Goal: Task Accomplishment & Management: Complete application form

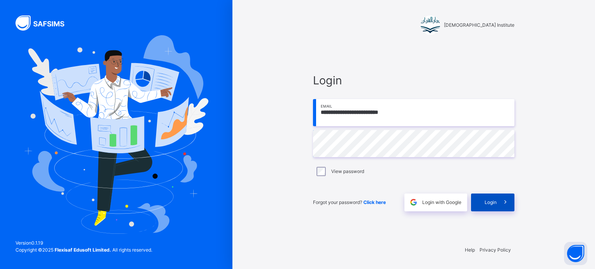
click at [502, 200] on icon at bounding box center [505, 202] width 8 height 9
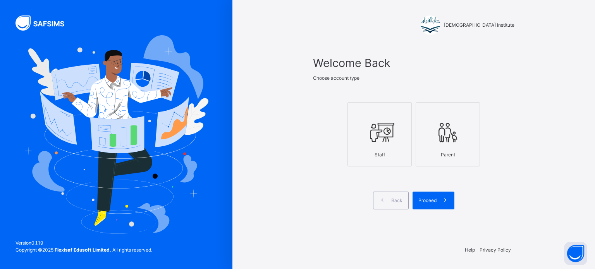
click at [376, 138] on icon at bounding box center [379, 132] width 27 height 29
click at [425, 197] on span "Proceed" at bounding box center [427, 200] width 18 height 7
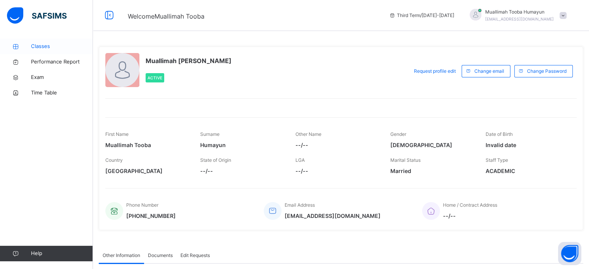
click at [65, 46] on span "Classes" at bounding box center [62, 47] width 62 height 8
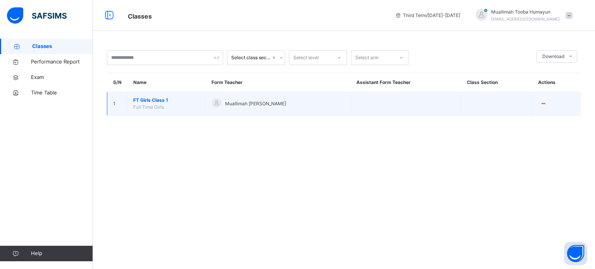
click at [156, 99] on span "FT Girls Class 1" at bounding box center [166, 100] width 67 height 7
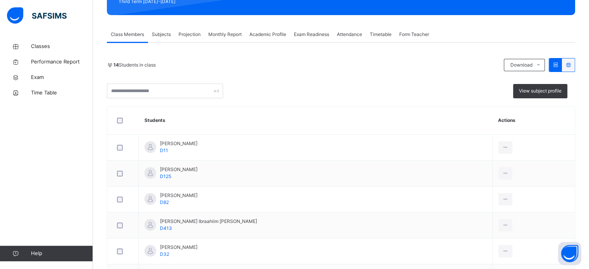
scroll to position [119, 0]
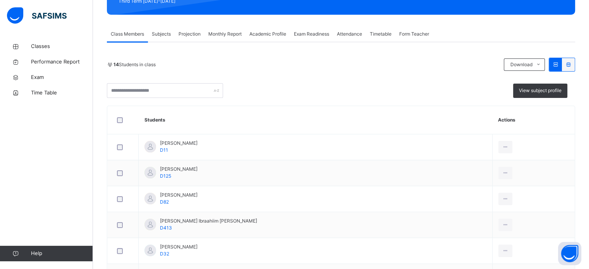
click at [189, 36] on span "Projection" at bounding box center [189, 34] width 22 height 7
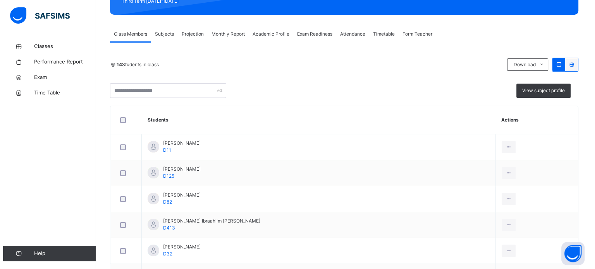
scroll to position [0, 0]
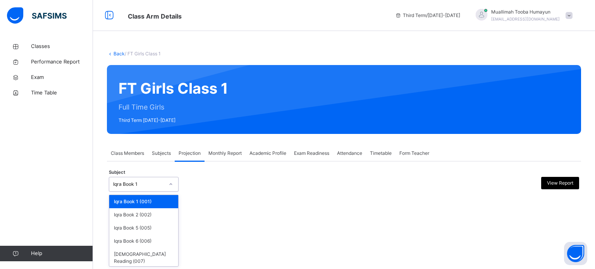
click at [161, 182] on div "Iqra Book 1" at bounding box center [138, 184] width 51 height 7
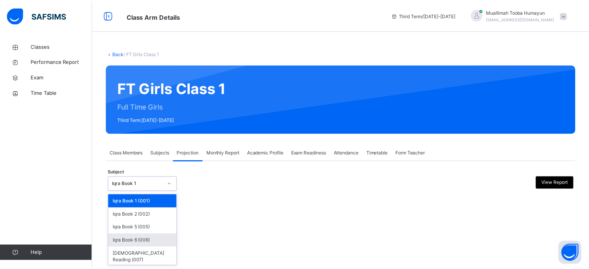
scroll to position [14, 0]
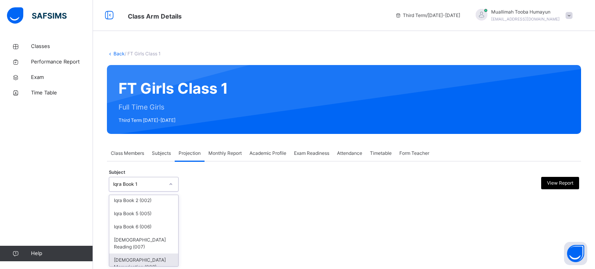
click at [135, 259] on div "[DEMOGRAPHIC_DATA] Memorisation (008)" at bounding box center [143, 264] width 69 height 20
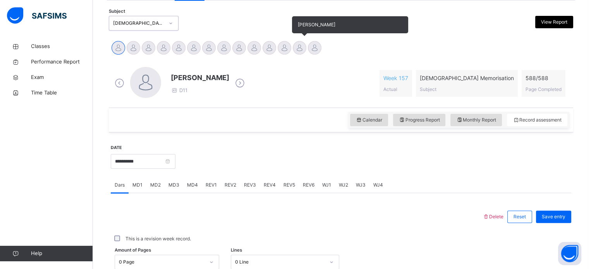
scroll to position [161, 0]
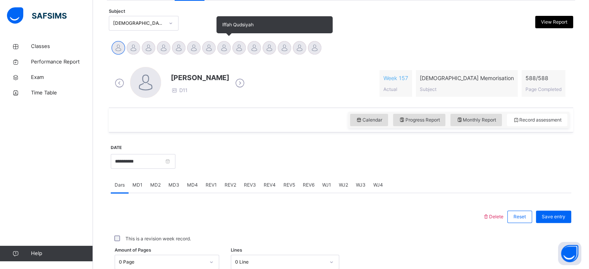
click at [230, 49] on div at bounding box center [224, 48] width 14 height 14
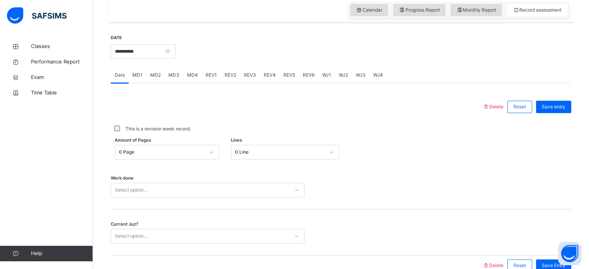
scroll to position [271, 0]
click at [175, 51] on input "**********" at bounding box center [143, 51] width 65 height 15
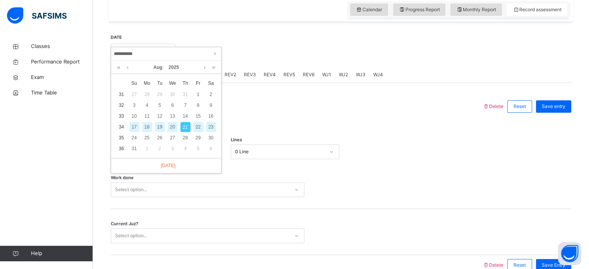
click at [173, 125] on div "20" at bounding box center [173, 127] width 10 height 10
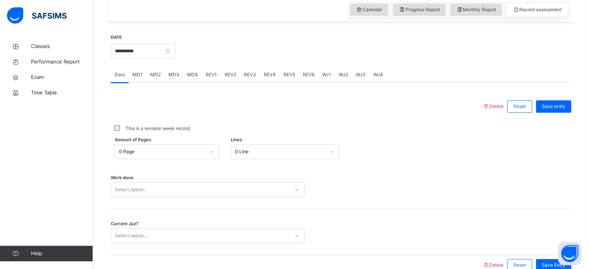
scroll to position [312, 0]
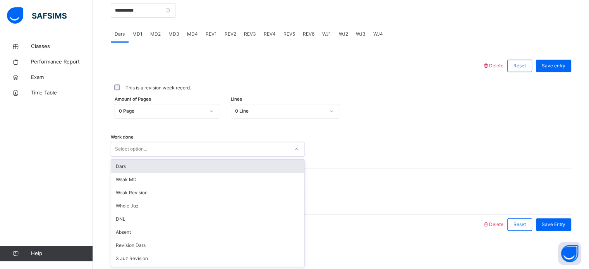
click at [164, 148] on div "Select option..." at bounding box center [200, 149] width 178 height 12
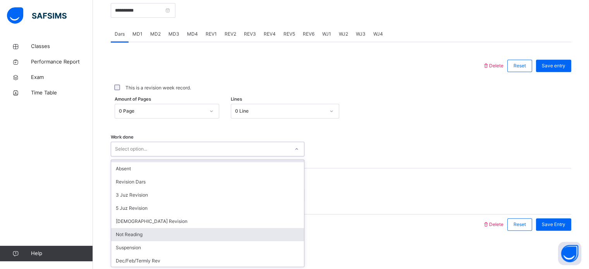
scroll to position [77, 0]
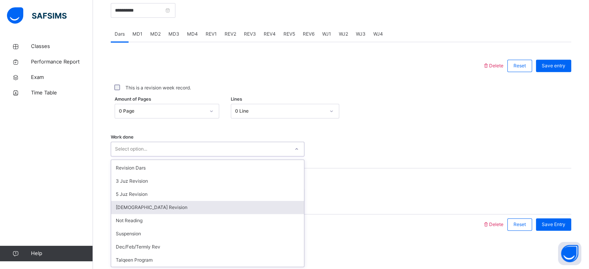
click at [161, 204] on div "[DEMOGRAPHIC_DATA] Revision" at bounding box center [207, 207] width 193 height 13
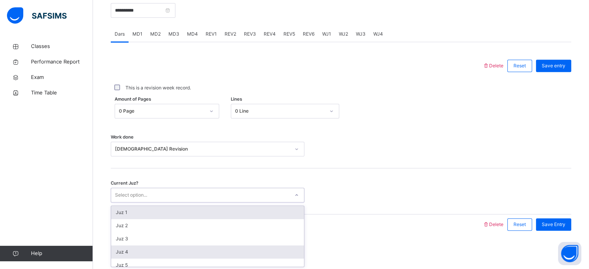
drag, startPoint x: 147, startPoint y: 194, endPoint x: 162, endPoint y: 247, distance: 55.0
click at [162, 202] on div "option Juz 1 focused, 1 of 30. 30 results available. Use Up and Down to choose …" at bounding box center [208, 195] width 194 height 15
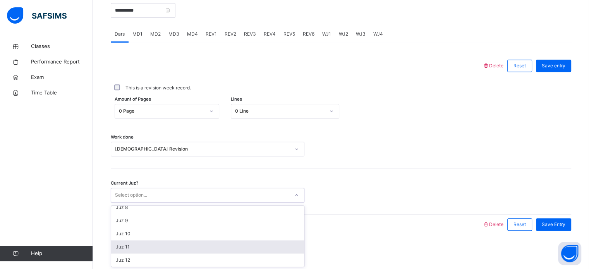
scroll to position [97, 0]
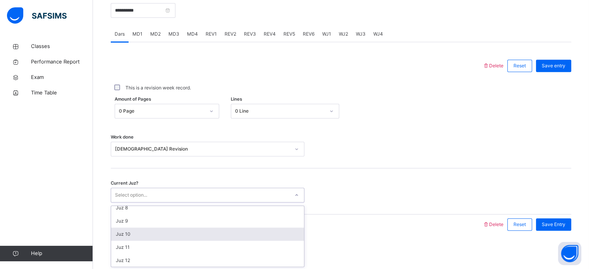
click at [147, 233] on div "Juz 10" at bounding box center [207, 234] width 193 height 13
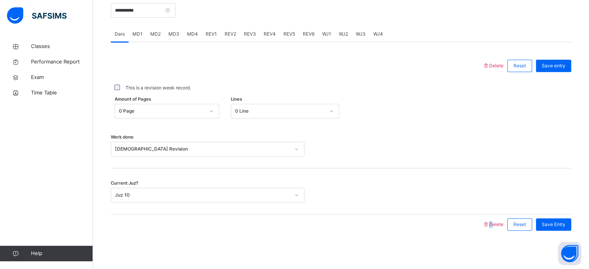
click at [147, 233] on div at bounding box center [297, 224] width 364 height 20
click at [565, 65] on span "Save entry" at bounding box center [554, 65] width 24 height 7
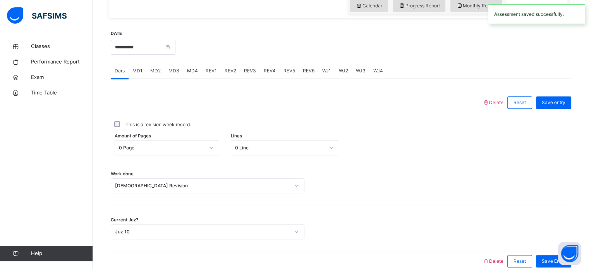
scroll to position [269, 0]
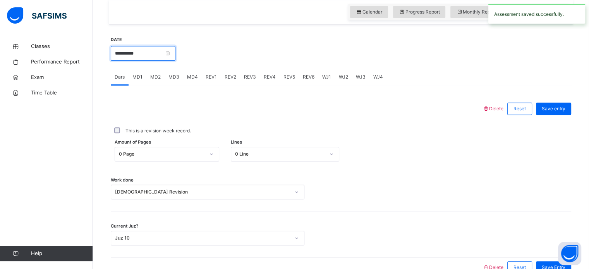
click at [175, 53] on input "**********" at bounding box center [143, 53] width 65 height 15
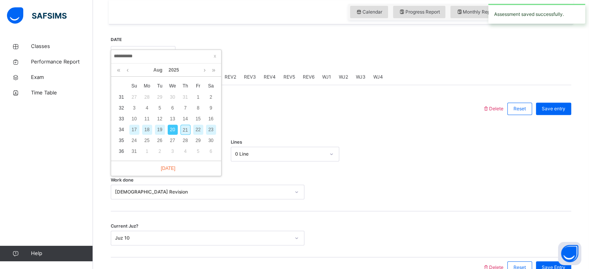
click at [161, 128] on div "19" at bounding box center [160, 130] width 10 height 10
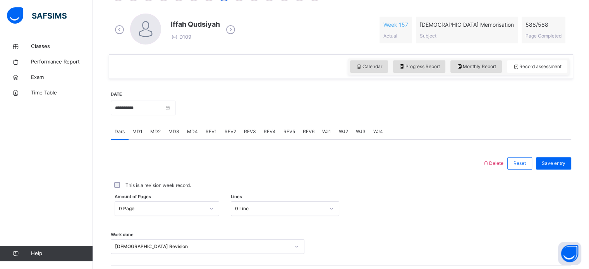
scroll to position [209, 0]
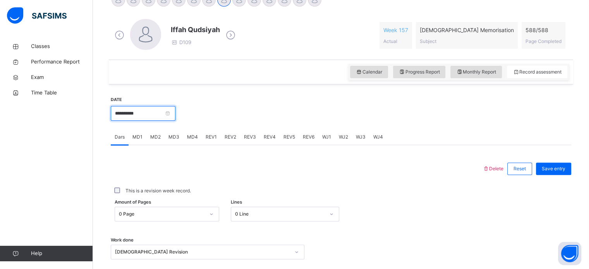
click at [175, 114] on input "**********" at bounding box center [143, 113] width 65 height 15
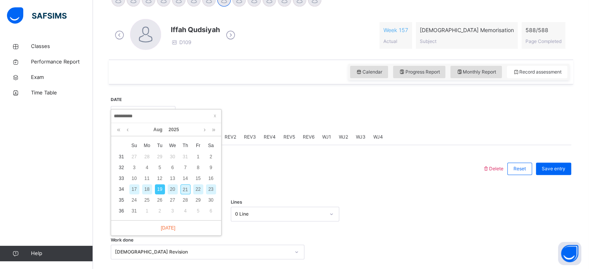
click at [183, 187] on div "21" at bounding box center [185, 189] width 10 height 10
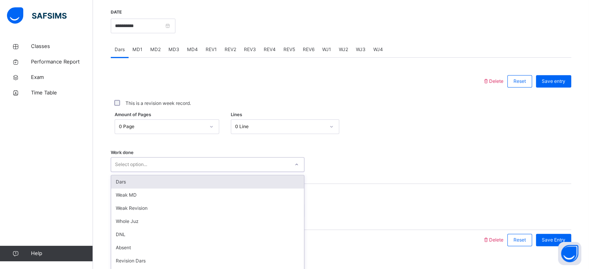
scroll to position [312, 0]
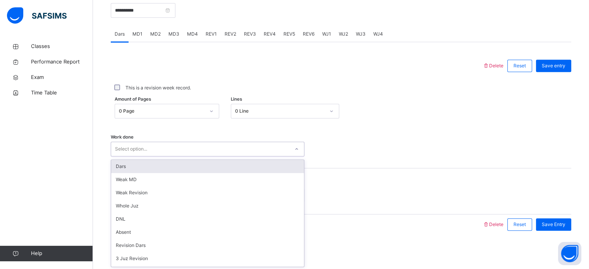
click at [201, 156] on div "option Dars focused, 1 of 14. 14 results available. Use Up and Down to choose o…" at bounding box center [208, 149] width 194 height 15
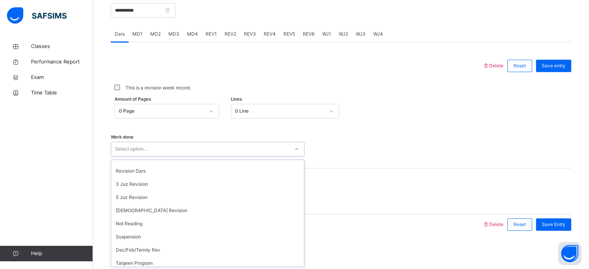
scroll to position [76, 0]
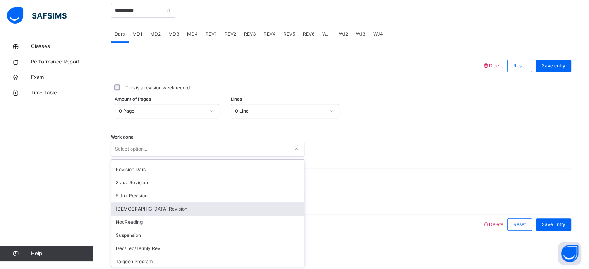
click at [170, 213] on div "[DEMOGRAPHIC_DATA] Revision" at bounding box center [207, 208] width 193 height 13
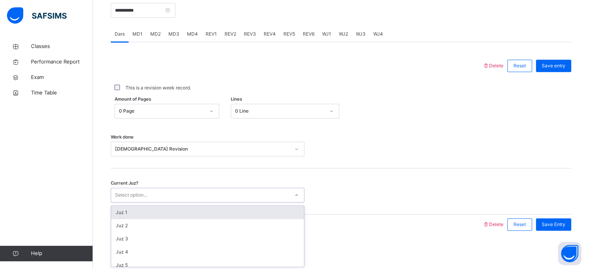
click at [166, 195] on div "Select option..." at bounding box center [200, 195] width 178 height 12
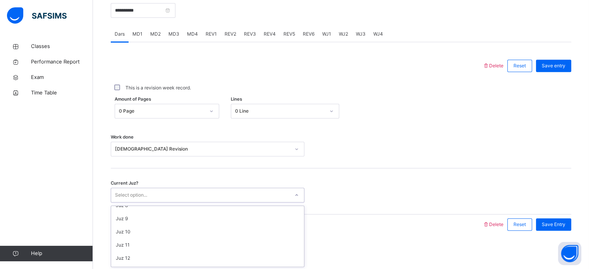
scroll to position [101, 0]
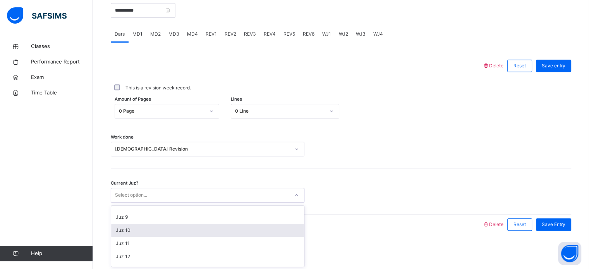
click at [168, 232] on div "Juz 10" at bounding box center [207, 230] width 193 height 13
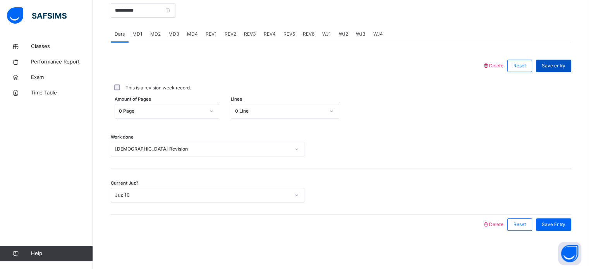
click at [559, 65] on span "Save entry" at bounding box center [554, 65] width 24 height 7
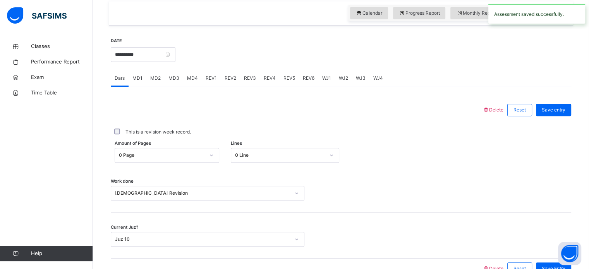
scroll to position [265, 0]
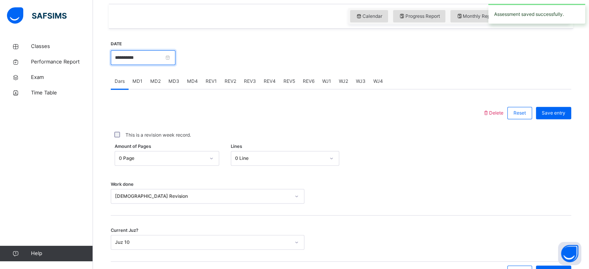
click at [175, 58] on input "**********" at bounding box center [143, 57] width 65 height 15
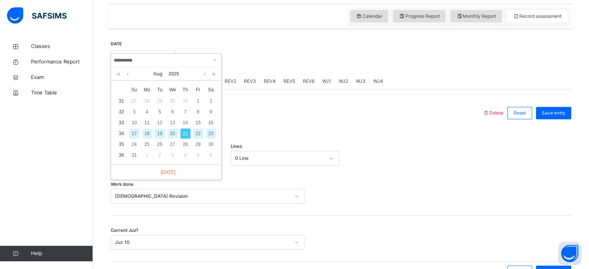
click at [201, 135] on div "22" at bounding box center [198, 134] width 10 height 10
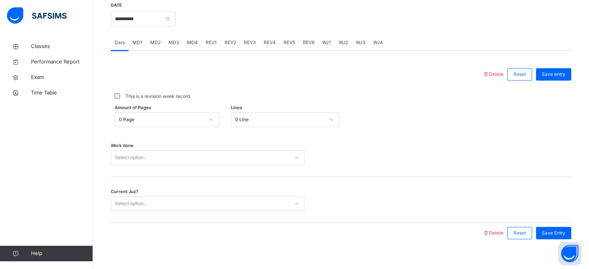
scroll to position [312, 0]
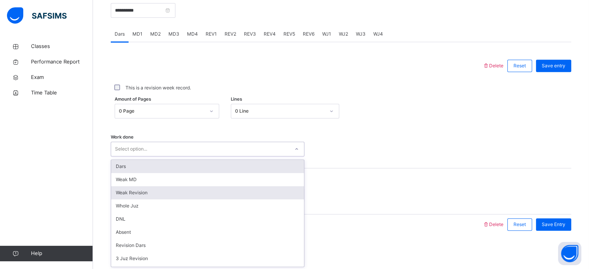
drag, startPoint x: 200, startPoint y: 157, endPoint x: 197, endPoint y: 193, distance: 36.5
click at [197, 156] on div "option Dars focused, 1 of 14. 14 results available. Use Up and Down to choose o…" at bounding box center [208, 149] width 194 height 15
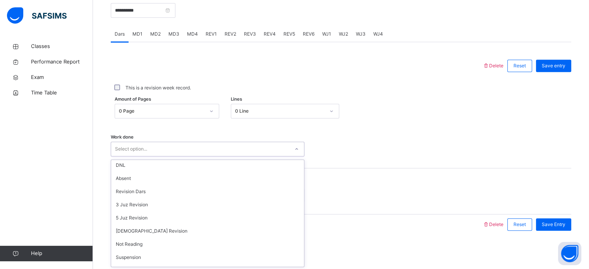
scroll to position [54, 0]
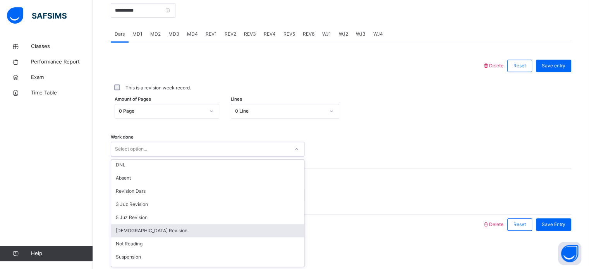
click at [153, 227] on div "[DEMOGRAPHIC_DATA] Revision" at bounding box center [207, 230] width 193 height 13
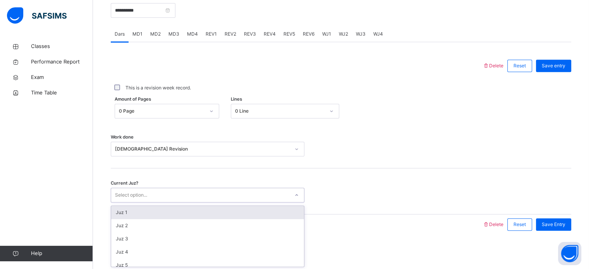
click at [147, 195] on div "Select option..." at bounding box center [200, 195] width 178 height 12
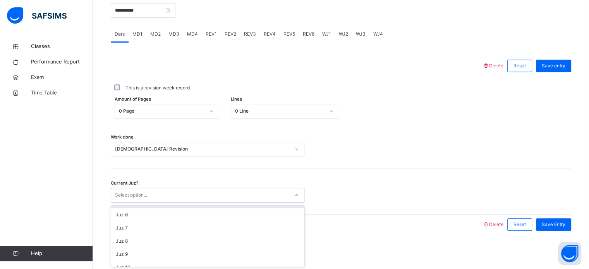
scroll to position [69, 0]
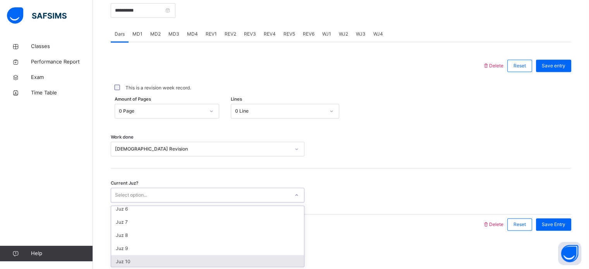
click at [132, 257] on div "Juz 10" at bounding box center [207, 261] width 193 height 13
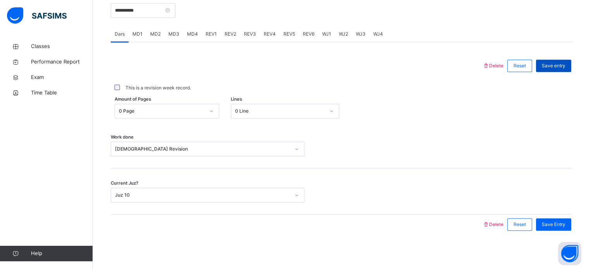
click at [562, 61] on div "Save entry" at bounding box center [553, 66] width 35 height 12
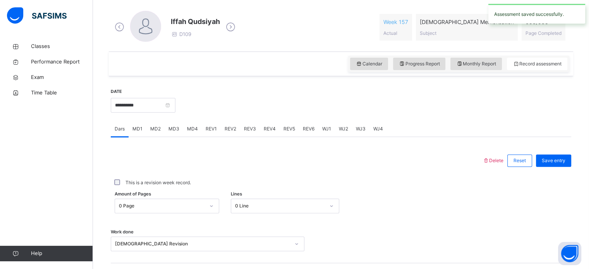
scroll to position [202, 0]
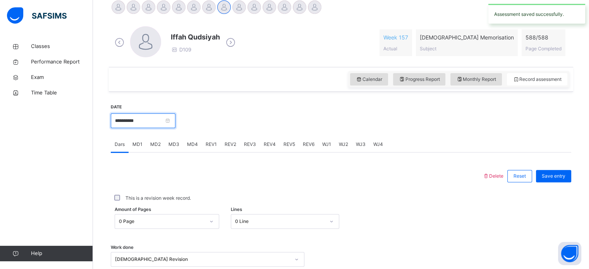
click at [175, 117] on input "**********" at bounding box center [143, 120] width 65 height 15
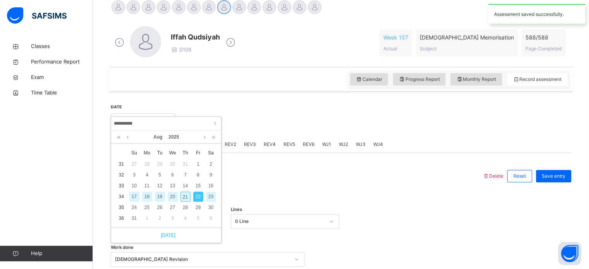
click at [166, 235] on link "[DATE]" at bounding box center [166, 235] width 19 height 7
type input "**********"
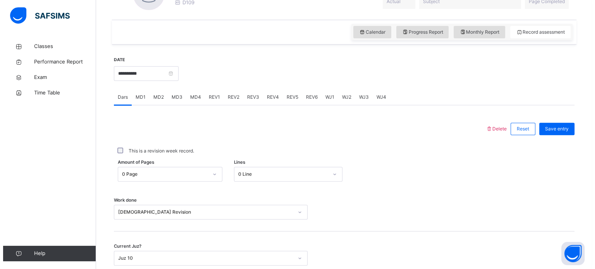
scroll to position [0, 0]
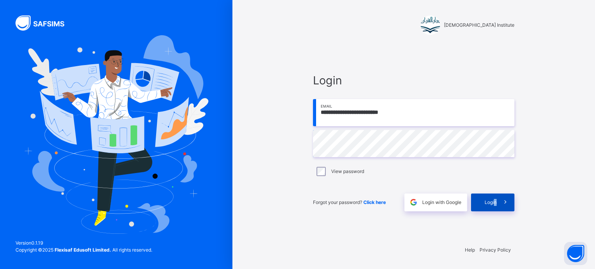
click at [496, 206] on div "Login" at bounding box center [492, 203] width 43 height 18
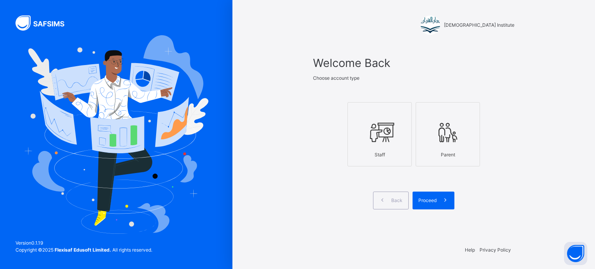
click at [400, 134] on div at bounding box center [380, 132] width 56 height 29
click at [517, 170] on div "Welcome Back Choose account type Staff Parent Back Proceed" at bounding box center [413, 142] width 217 height 194
click at [374, 142] on icon at bounding box center [379, 132] width 27 height 29
click at [399, 151] on div "Staff" at bounding box center [380, 154] width 56 height 15
click at [449, 145] on icon at bounding box center [447, 132] width 27 height 29
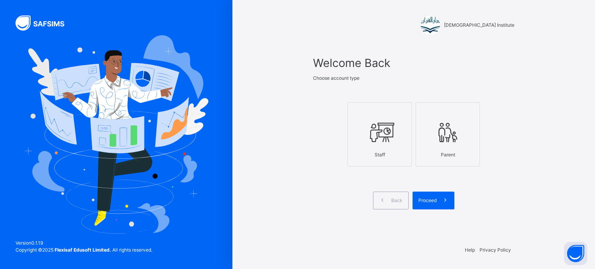
click at [454, 151] on div "Parent" at bounding box center [448, 154] width 56 height 15
click at [396, 204] on div "Back" at bounding box center [391, 201] width 36 height 18
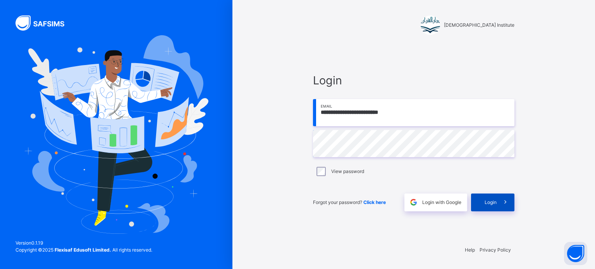
click at [484, 207] on div "Login" at bounding box center [492, 203] width 43 height 18
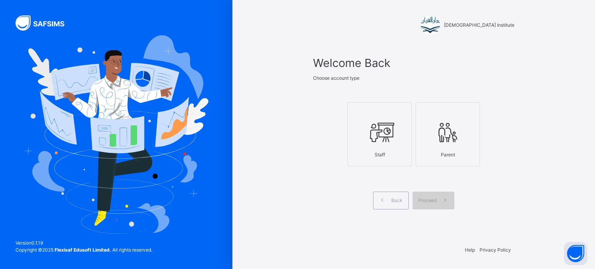
click at [441, 196] on icon at bounding box center [445, 200] width 8 height 9
click at [547, 119] on div "Darul Quran Institute Welcome Back Choose account type Staff Parent Back Procee…" at bounding box center [413, 134] width 362 height 269
click at [396, 134] on div at bounding box center [380, 132] width 56 height 29
click at [445, 207] on span at bounding box center [445, 201] width 18 height 18
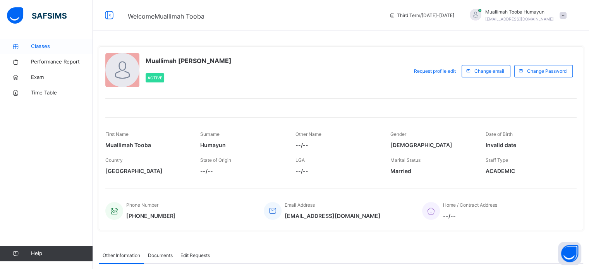
click at [38, 46] on span "Classes" at bounding box center [62, 47] width 62 height 8
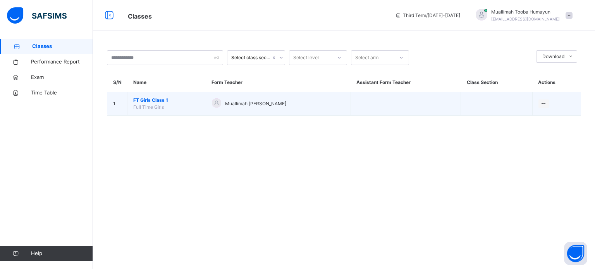
click at [146, 101] on span "FT Girls Class 1" at bounding box center [166, 100] width 67 height 7
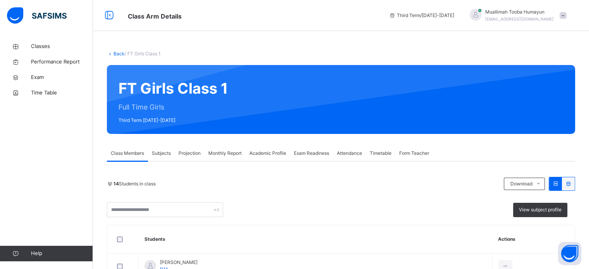
click at [185, 159] on div "Projection" at bounding box center [190, 153] width 30 height 15
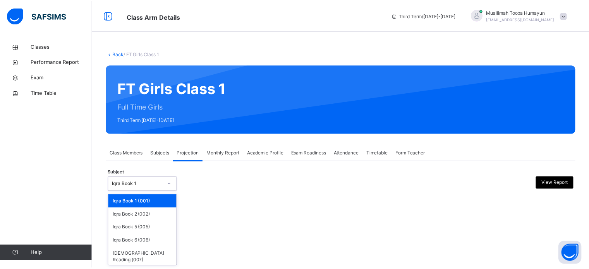
scroll to position [14, 0]
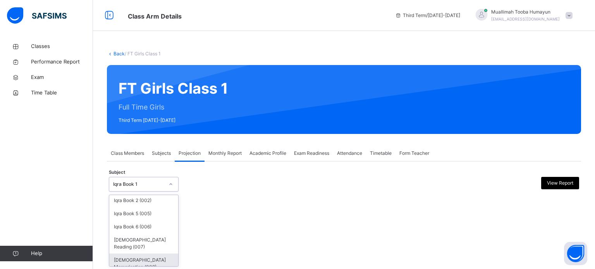
click at [121, 254] on div "[DEMOGRAPHIC_DATA] Memorisation (008)" at bounding box center [143, 264] width 69 height 20
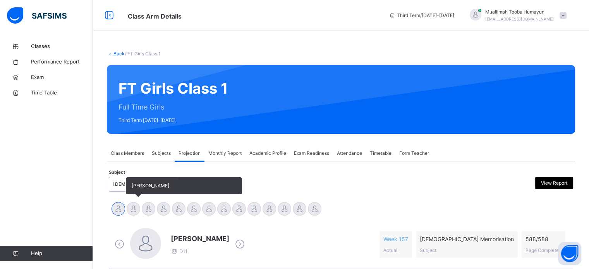
click at [134, 209] on div at bounding box center [134, 209] width 14 height 14
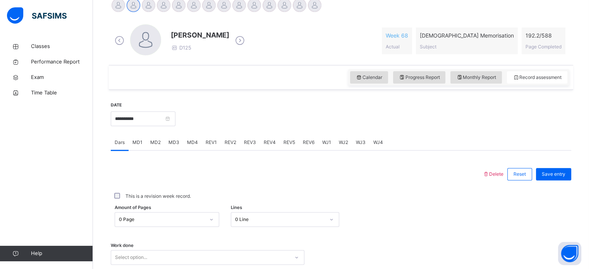
scroll to position [204, 0]
click at [319, 141] on div "WJ1" at bounding box center [326, 141] width 17 height 15
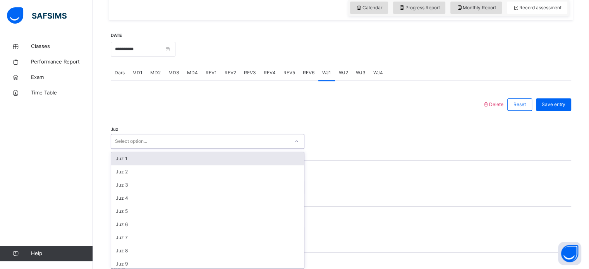
scroll to position [276, 0]
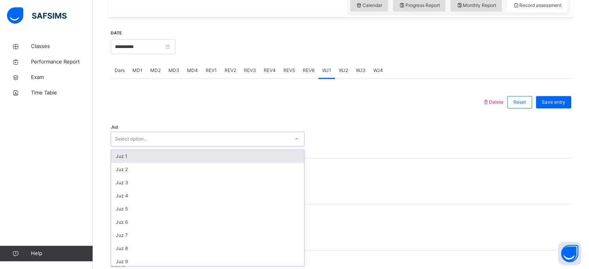
click at [120, 154] on div "Juz 1" at bounding box center [207, 156] width 193 height 13
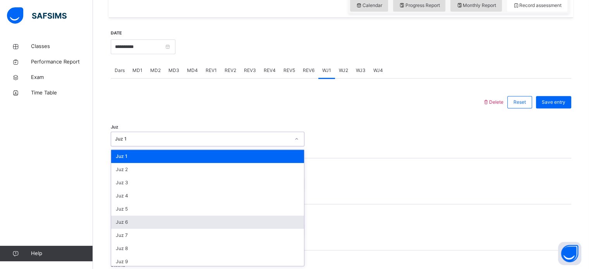
click at [119, 221] on div "Juz 6" at bounding box center [207, 222] width 193 height 13
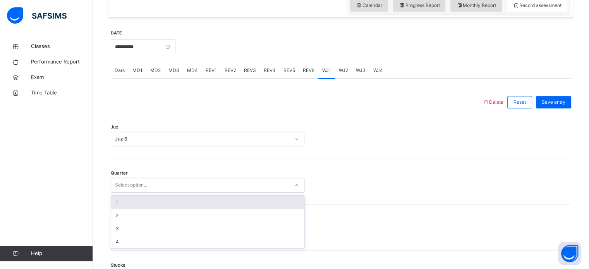
click at [113, 201] on div "1" at bounding box center [207, 202] width 193 height 13
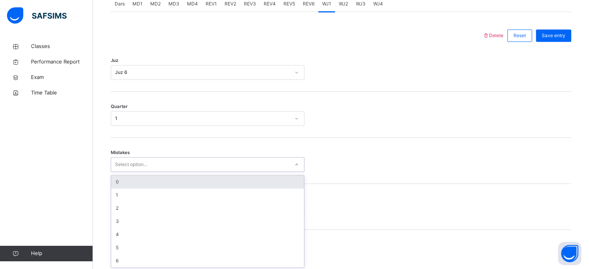
scroll to position [344, 0]
click at [113, 181] on div "0" at bounding box center [207, 180] width 193 height 13
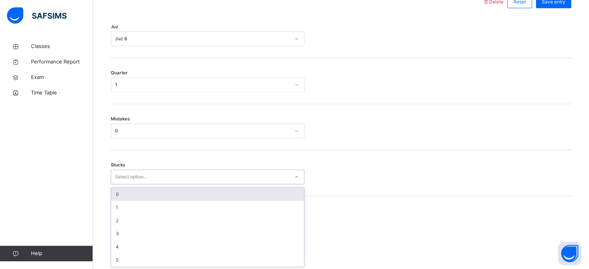
scroll to position [376, 0]
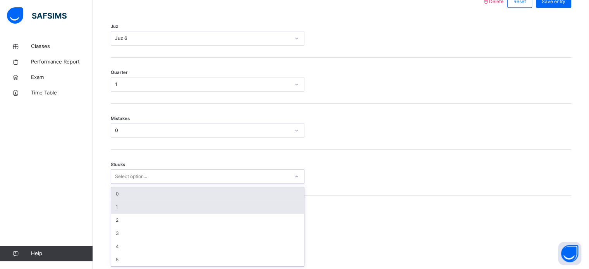
click at [113, 209] on div "1" at bounding box center [207, 207] width 193 height 13
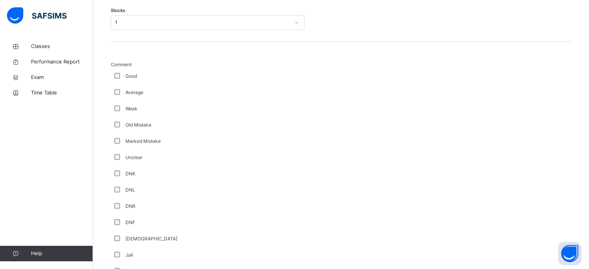
scroll to position [653, 0]
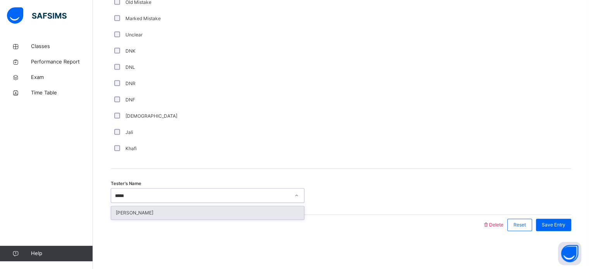
type input "******"
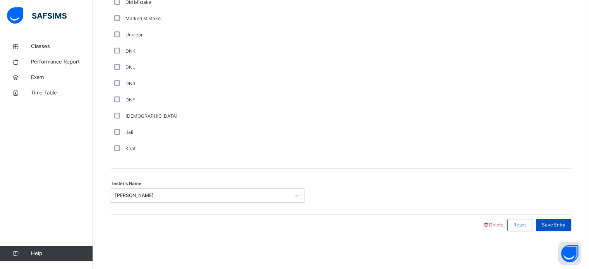
click at [566, 219] on div "Save Entry" at bounding box center [553, 225] width 35 height 12
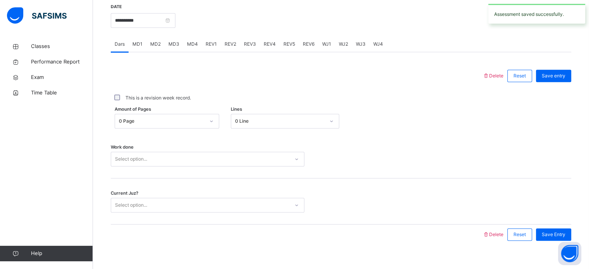
scroll to position [312, 0]
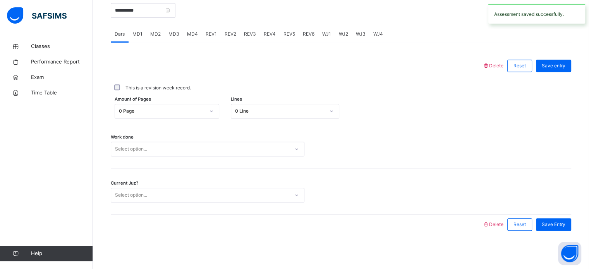
click at [125, 160] on div "Work done Select option..." at bounding box center [341, 145] width 460 height 46
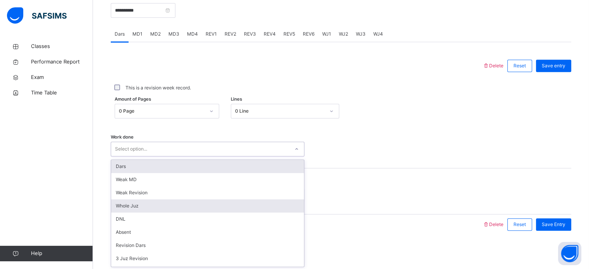
click at [118, 201] on div "Whole Juz" at bounding box center [207, 205] width 193 height 13
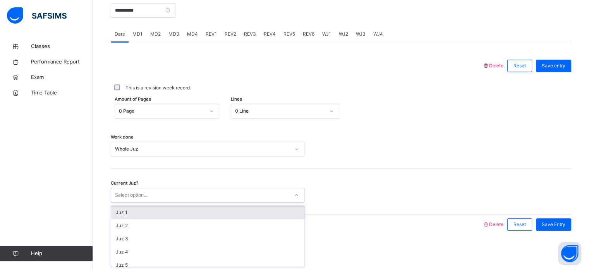
type input "*"
type input "*****"
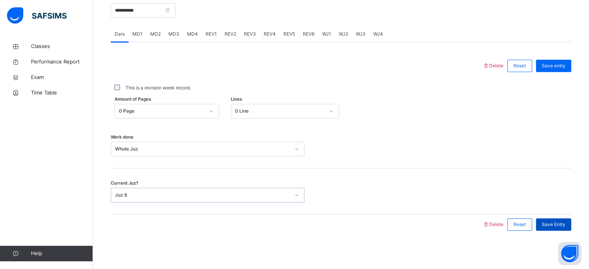
click at [547, 218] on div "Save Entry" at bounding box center [553, 224] width 35 height 12
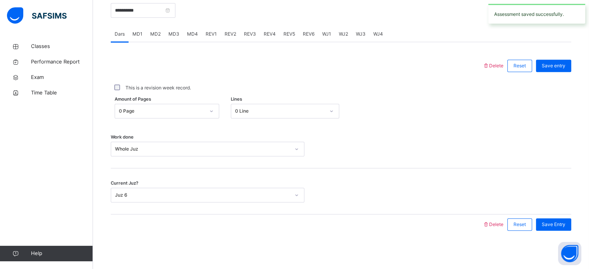
click at [345, 36] on span "WJ2" at bounding box center [343, 34] width 9 height 7
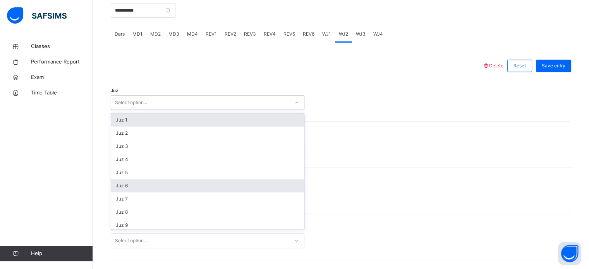
click at [123, 185] on div "Juz 6" at bounding box center [207, 185] width 193 height 13
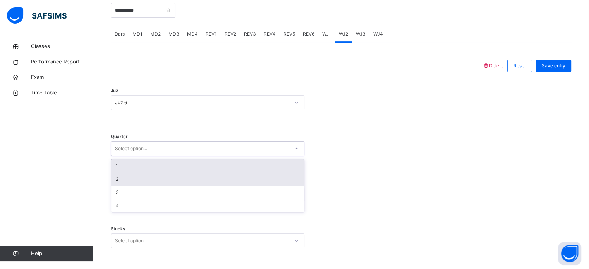
click at [116, 180] on div "2" at bounding box center [207, 179] width 193 height 13
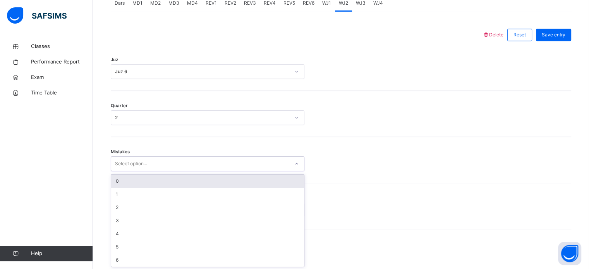
scroll to position [344, 0]
click at [115, 183] on div "0" at bounding box center [207, 180] width 193 height 13
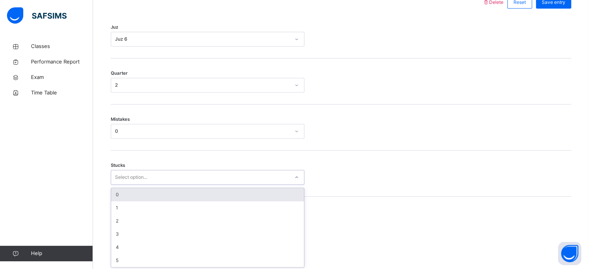
scroll to position [376, 0]
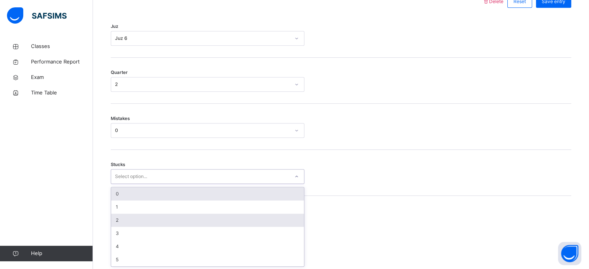
click at [113, 221] on div "2" at bounding box center [207, 220] width 193 height 13
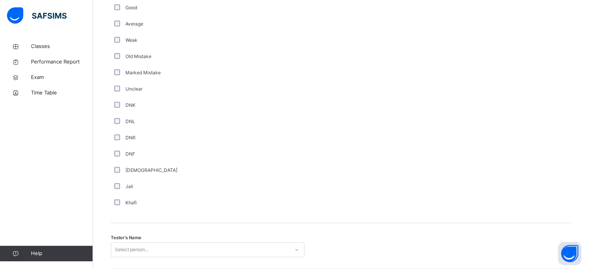
scroll to position [653, 0]
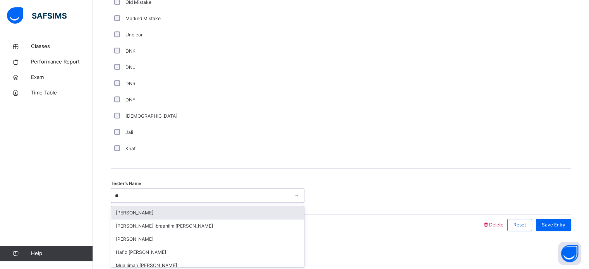
type input "*"
type input "****"
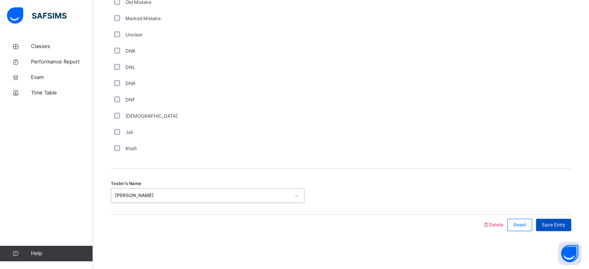
click at [562, 222] on span "Save Entry" at bounding box center [554, 224] width 24 height 7
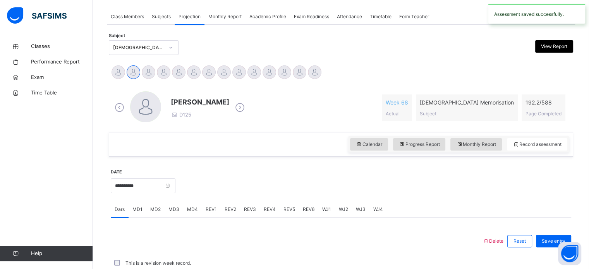
scroll to position [312, 0]
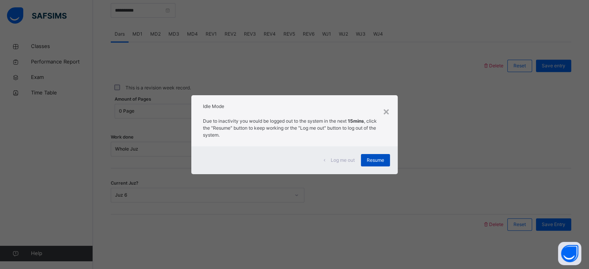
click at [379, 156] on div "Resume" at bounding box center [375, 160] width 29 height 12
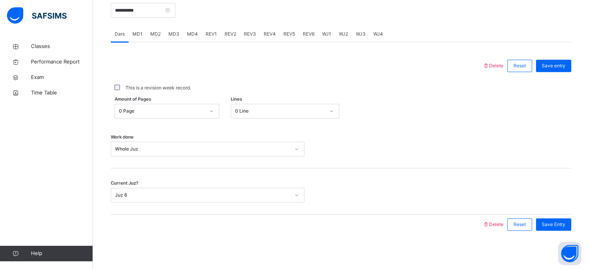
click at [367, 32] on div "WJ3" at bounding box center [360, 33] width 17 height 15
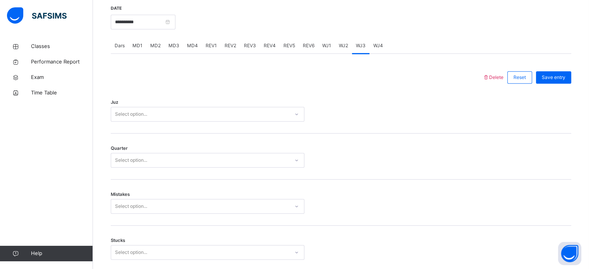
scroll to position [302, 0]
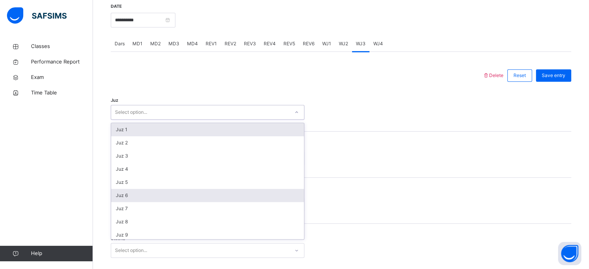
click at [166, 198] on div "Juz 6" at bounding box center [207, 195] width 193 height 13
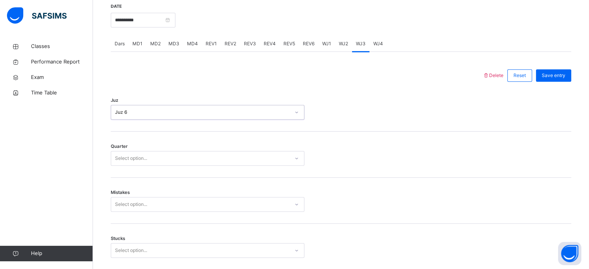
scroll to position [305, 0]
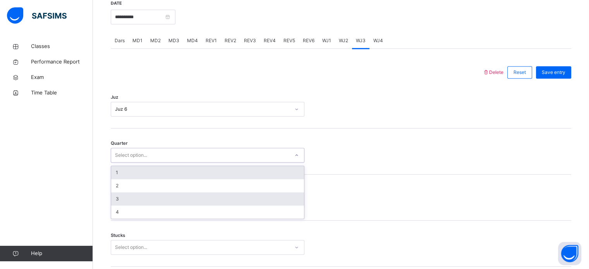
click at [167, 200] on div "3" at bounding box center [207, 198] width 193 height 13
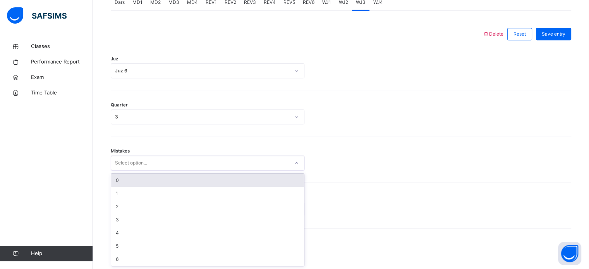
click at [173, 183] on div "0" at bounding box center [207, 180] width 193 height 13
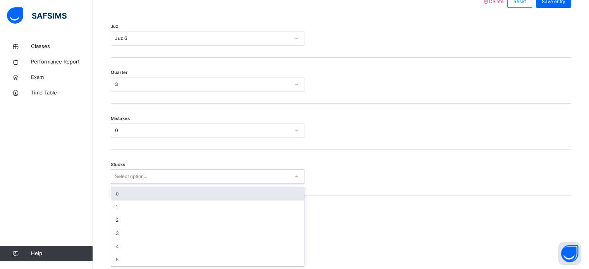
scroll to position [376, 0]
click at [173, 190] on div "0" at bounding box center [207, 193] width 193 height 13
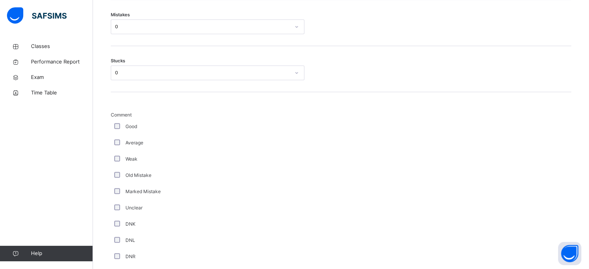
scroll to position [653, 0]
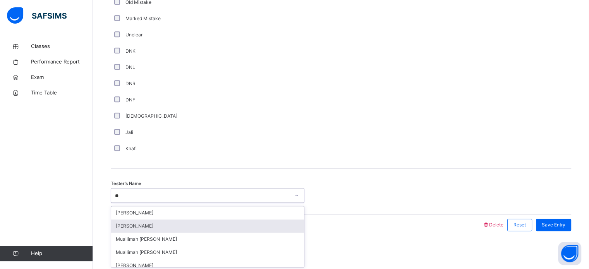
type input "*"
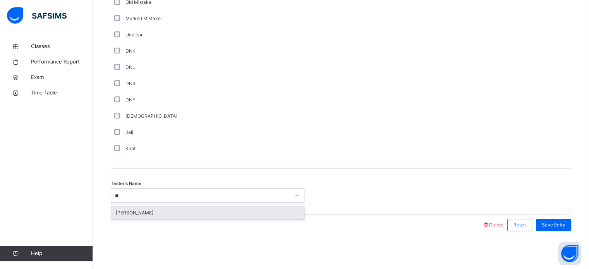
type input "*"
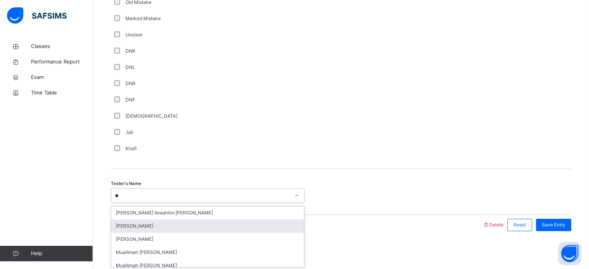
type input "*"
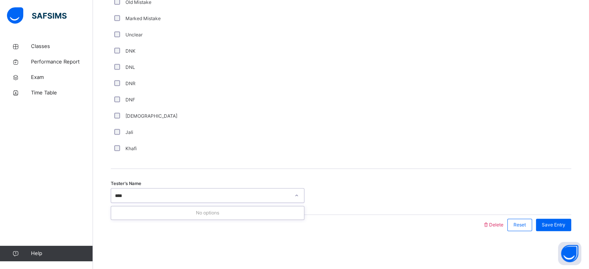
type input "***"
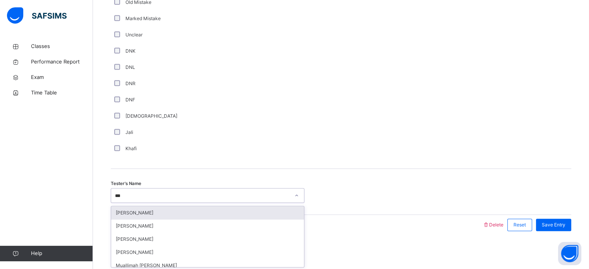
scroll to position [5, 0]
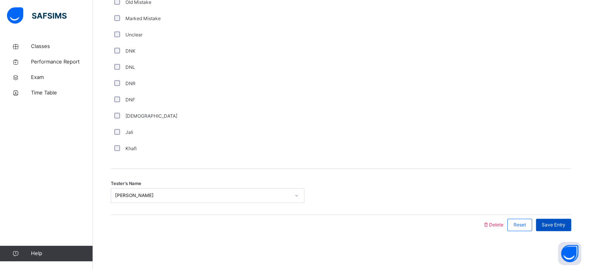
click at [550, 219] on div "Save Entry" at bounding box center [553, 225] width 35 height 12
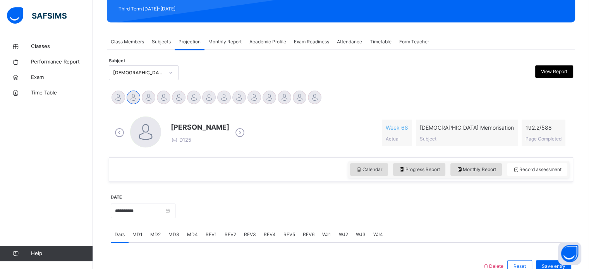
scroll to position [111, 0]
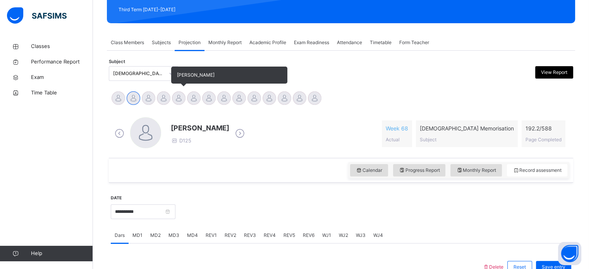
click at [173, 97] on div at bounding box center [179, 98] width 14 height 14
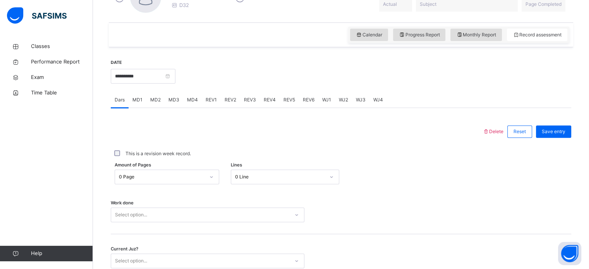
scroll to position [262, 0]
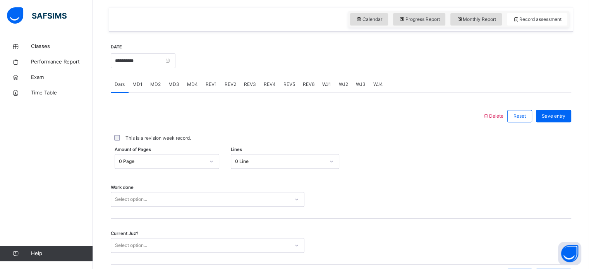
click at [191, 84] on span "MD4" at bounding box center [192, 84] width 11 height 7
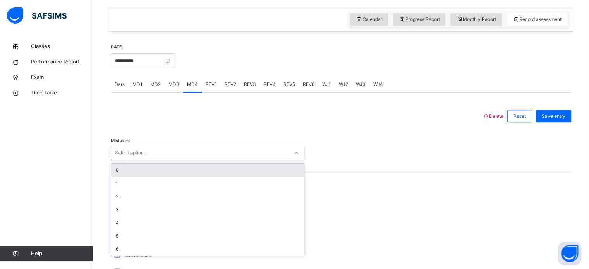
click at [143, 150] on div "Select option..." at bounding box center [131, 153] width 32 height 15
click at [125, 171] on div "0" at bounding box center [207, 170] width 193 height 13
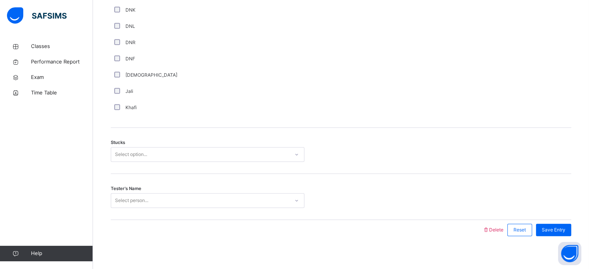
scroll to position [561, 0]
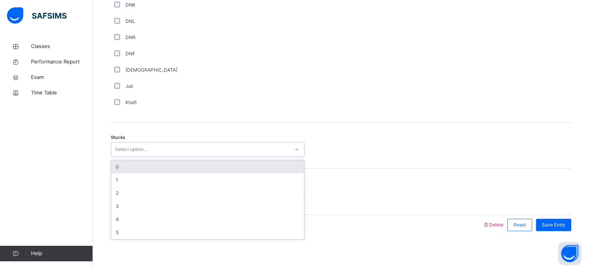
click at [147, 144] on div "Select option..." at bounding box center [131, 149] width 32 height 15
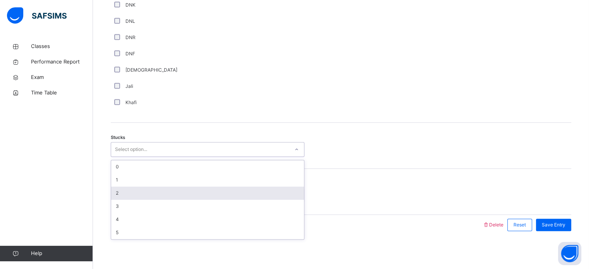
click at [128, 192] on div "2" at bounding box center [207, 193] width 193 height 13
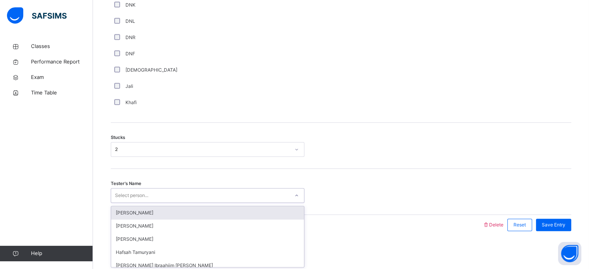
click at [139, 195] on div "Select person..." at bounding box center [131, 195] width 33 height 15
type input "***"
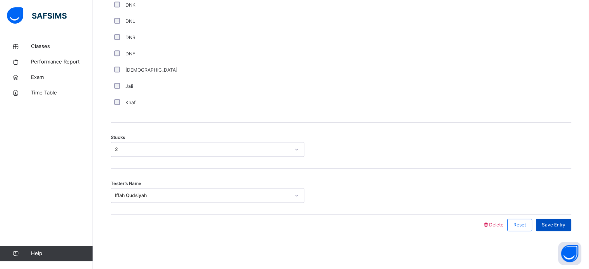
click at [566, 219] on div "Save Entry" at bounding box center [553, 225] width 35 height 12
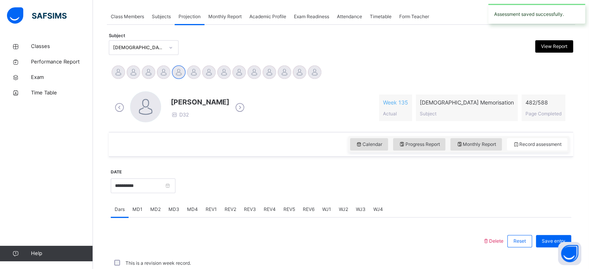
scroll to position [312, 0]
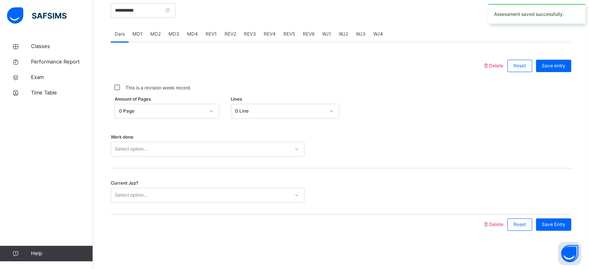
click at [234, 34] on span "REV2" at bounding box center [231, 34] width 12 height 7
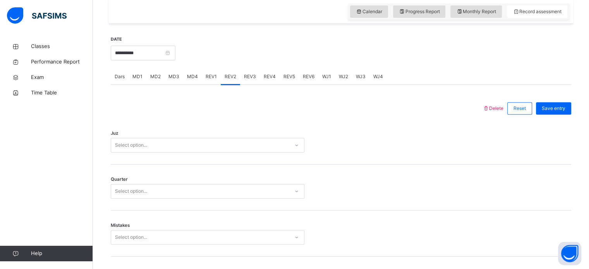
scroll to position [283, 0]
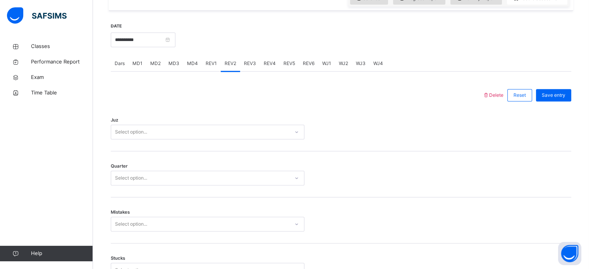
click at [240, 129] on div "Select option..." at bounding box center [200, 132] width 178 height 12
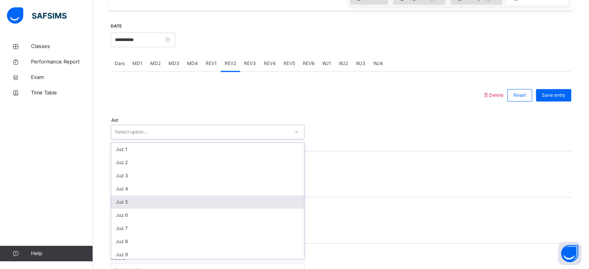
click at [136, 202] on div "Juz 5" at bounding box center [207, 201] width 193 height 13
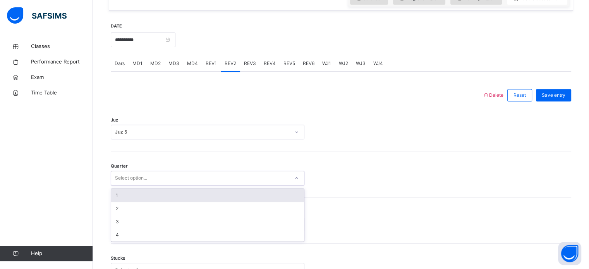
click at [129, 176] on div "Select option..." at bounding box center [131, 178] width 32 height 15
click at [125, 197] on div "1" at bounding box center [207, 195] width 193 height 13
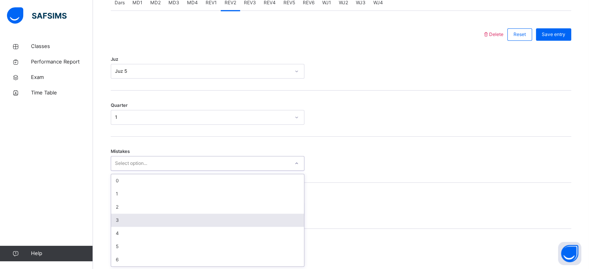
click at [121, 171] on div "option 3 focused, 4 of 7. 7 results available. Use Up and Down to choose option…" at bounding box center [208, 163] width 194 height 15
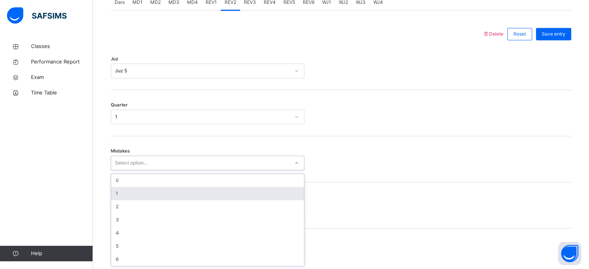
click at [122, 198] on div "1" at bounding box center [207, 193] width 193 height 13
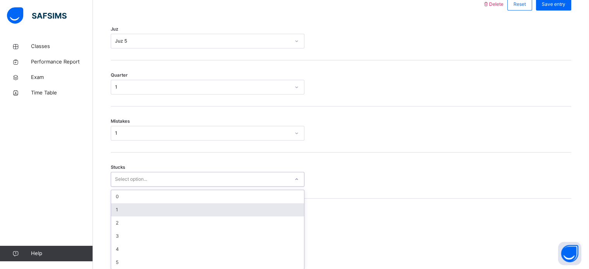
scroll to position [376, 0]
click at [129, 184] on div "option 1 focused, 2 of 6. 6 results available. Use Up and Down to choose option…" at bounding box center [208, 177] width 194 height 15
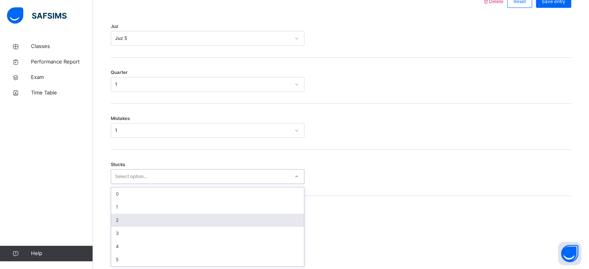
click at [129, 217] on div "2" at bounding box center [207, 220] width 193 height 13
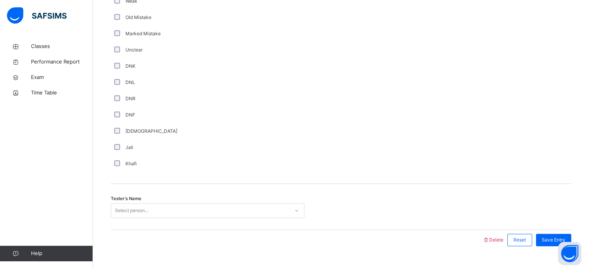
scroll to position [653, 0]
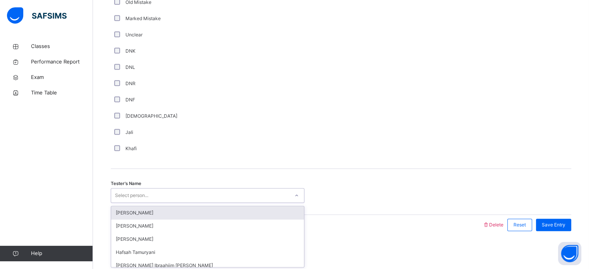
click at [189, 195] on div "Select person..." at bounding box center [200, 196] width 178 height 12
type input "***"
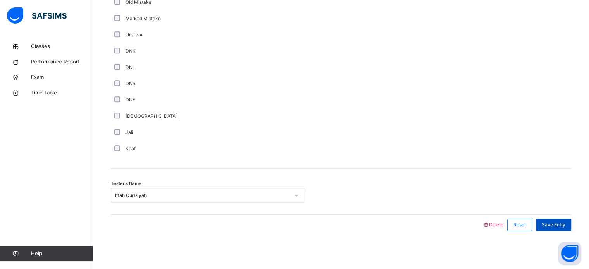
click at [546, 220] on div "Save Entry" at bounding box center [553, 225] width 35 height 12
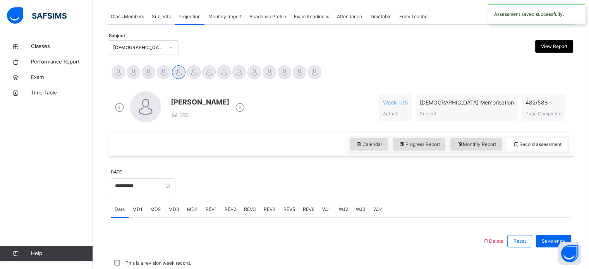
scroll to position [312, 0]
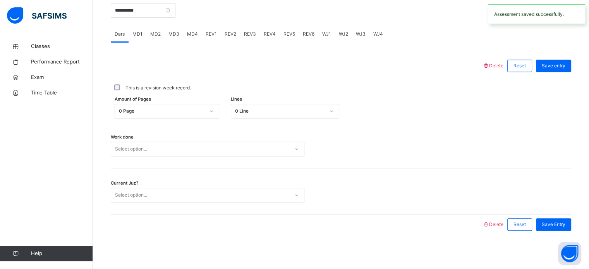
click at [288, 33] on span "REV5" at bounding box center [289, 34] width 12 height 7
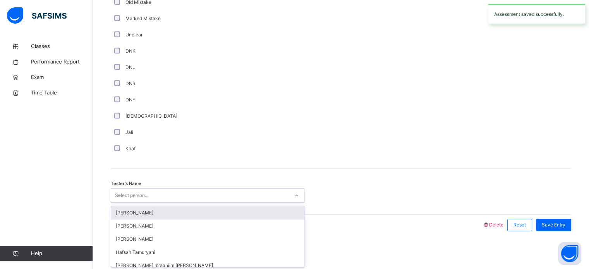
click at [147, 196] on div "Select person..." at bounding box center [131, 195] width 33 height 15
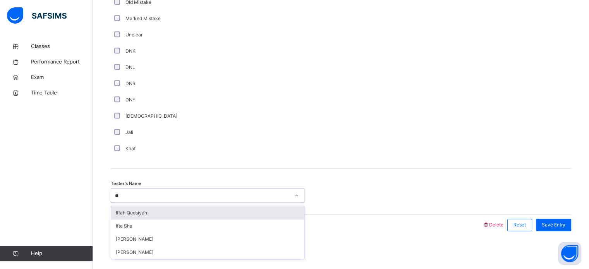
type input "***"
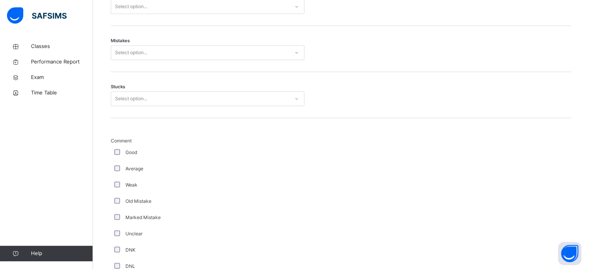
scroll to position [452, 0]
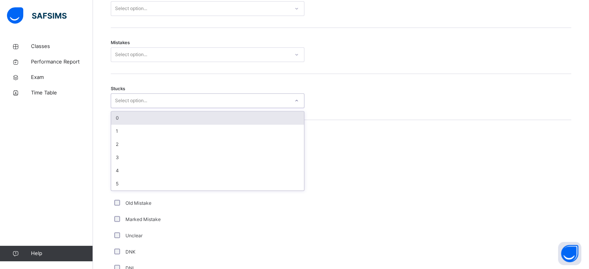
click at [150, 102] on div "Select option..." at bounding box center [200, 101] width 178 height 12
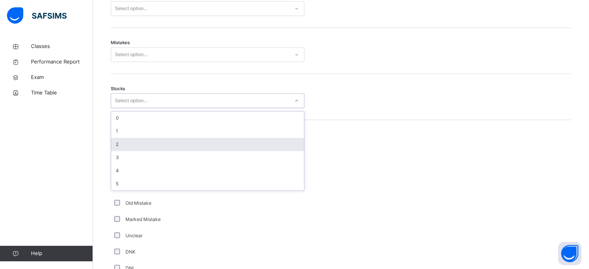
click at [143, 142] on div "2" at bounding box center [207, 144] width 193 height 13
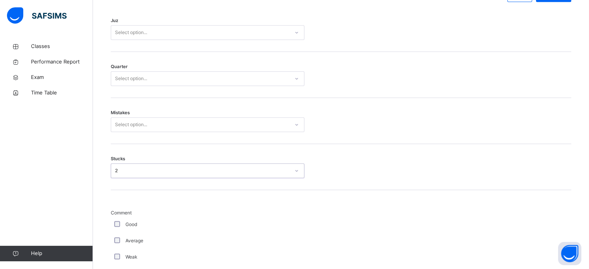
scroll to position [381, 0]
click at [133, 130] on div "Select option..." at bounding box center [131, 126] width 32 height 15
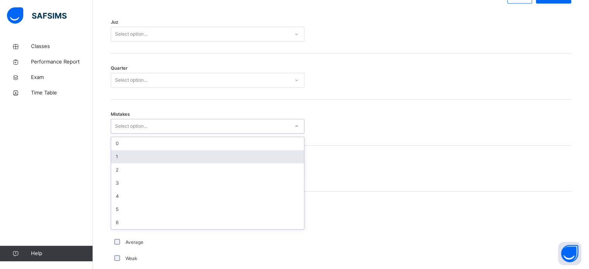
click at [126, 154] on div "1" at bounding box center [207, 156] width 193 height 13
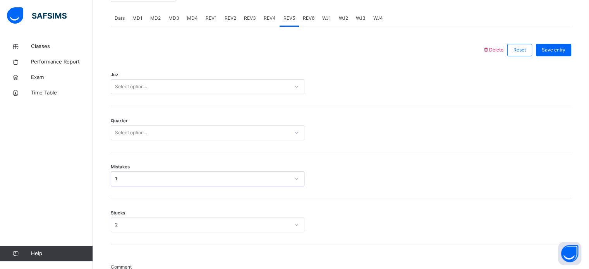
scroll to position [327, 0]
click at [128, 127] on div "Select option..." at bounding box center [131, 133] width 32 height 15
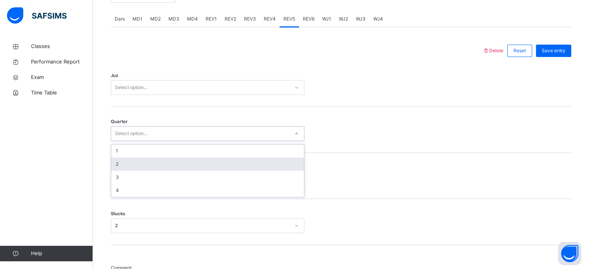
click at [128, 166] on div "2" at bounding box center [207, 164] width 193 height 13
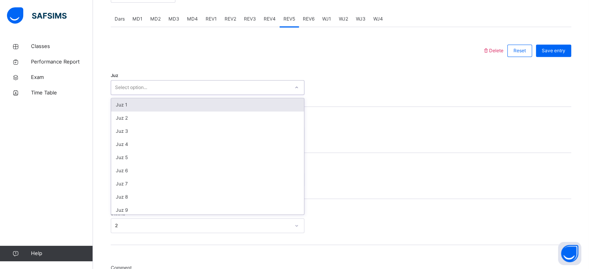
click at [144, 84] on div "Select option..." at bounding box center [131, 87] width 32 height 15
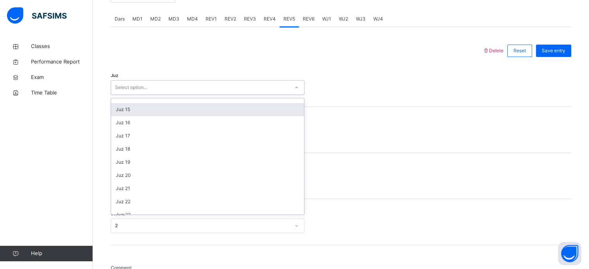
scroll to position [180, 0]
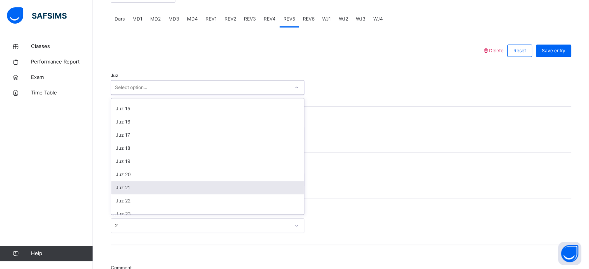
click at [133, 184] on div "Juz 21" at bounding box center [207, 187] width 193 height 13
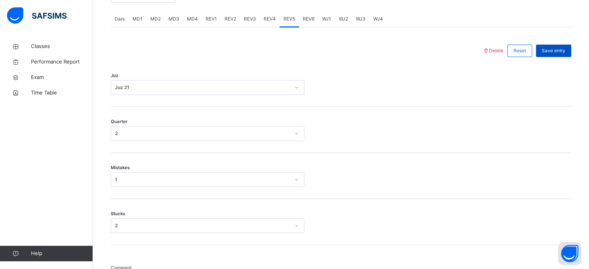
click at [561, 52] on span "Save entry" at bounding box center [554, 50] width 24 height 7
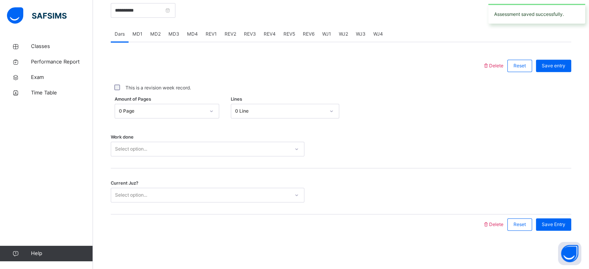
scroll to position [0, 0]
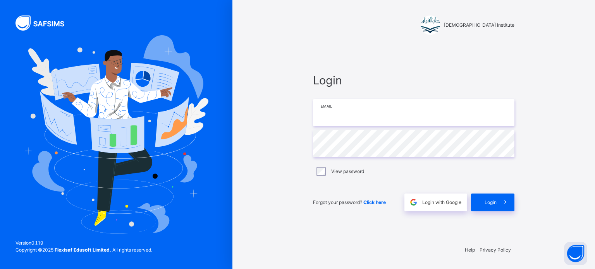
type input "**********"
click at [497, 205] on span at bounding box center [505, 203] width 18 height 18
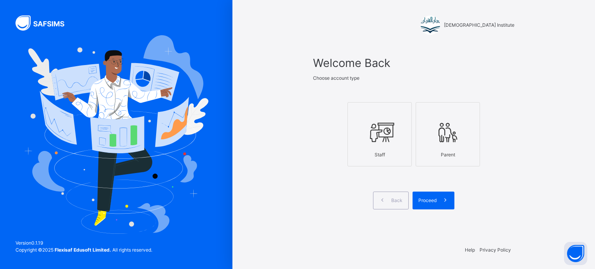
click at [390, 130] on icon at bounding box center [379, 132] width 27 height 29
click at [438, 196] on span at bounding box center [445, 201] width 18 height 18
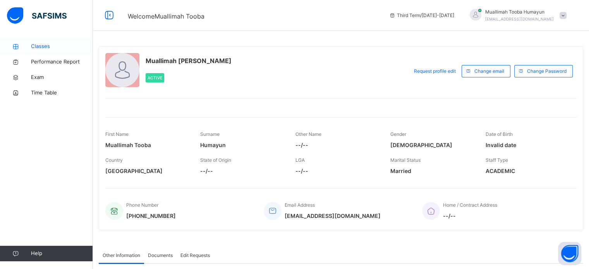
click at [67, 42] on link "Classes" at bounding box center [46, 46] width 93 height 15
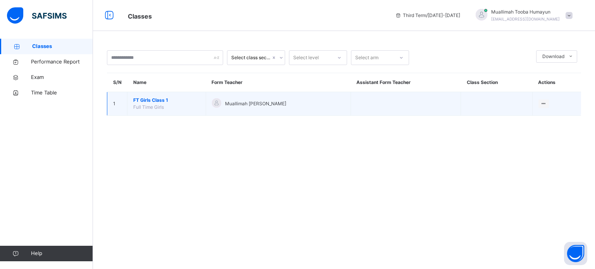
click at [195, 97] on span "FT Girls Class 1" at bounding box center [166, 100] width 67 height 7
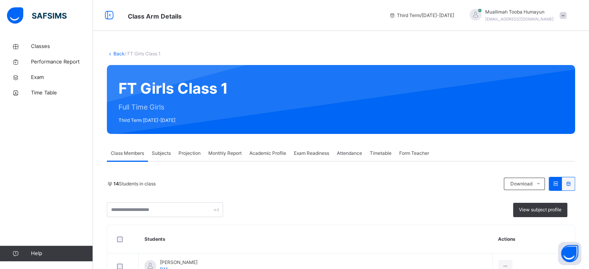
click at [245, 146] on div "Monthly Report" at bounding box center [224, 153] width 41 height 15
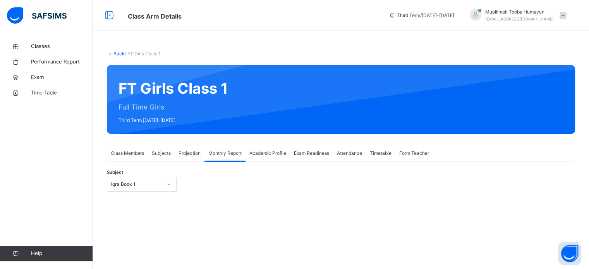
click at [194, 154] on span "Projection" at bounding box center [189, 153] width 22 height 7
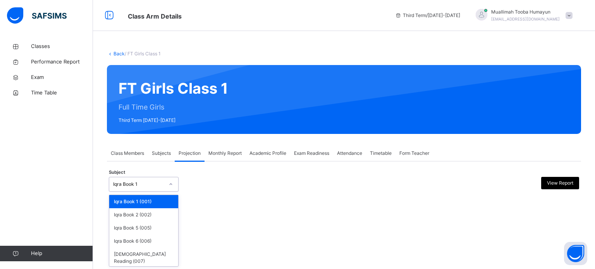
scroll to position [14, 0]
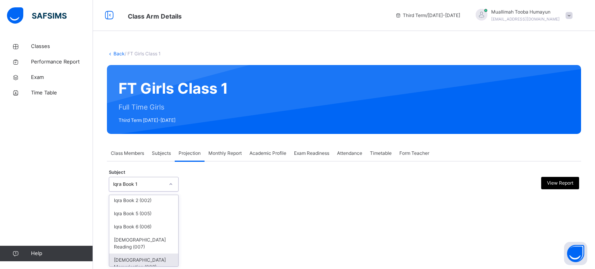
click at [142, 254] on div "[DEMOGRAPHIC_DATA] Memorisation (008)" at bounding box center [143, 264] width 69 height 20
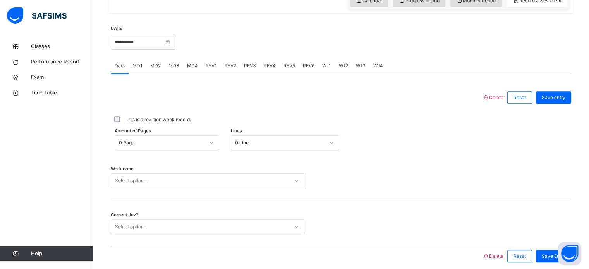
scroll to position [292, 0]
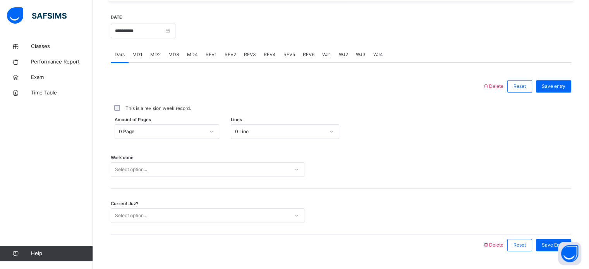
click at [137, 57] on span "MD1" at bounding box center [137, 54] width 10 height 7
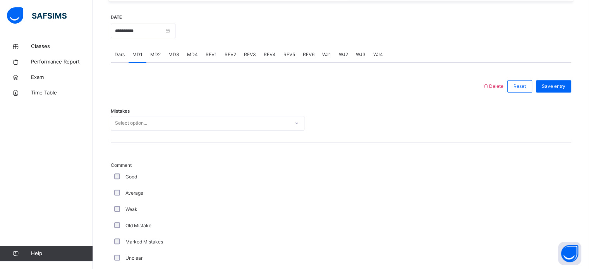
click at [150, 60] on div "MD2" at bounding box center [155, 54] width 18 height 15
click at [175, 61] on div "MD3" at bounding box center [174, 54] width 19 height 15
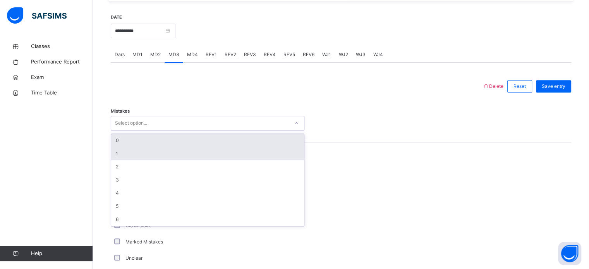
click at [133, 154] on div "1" at bounding box center [207, 153] width 193 height 13
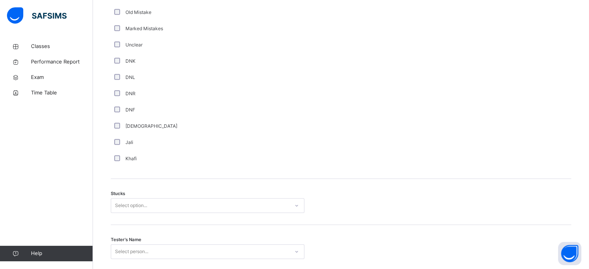
scroll to position [561, 0]
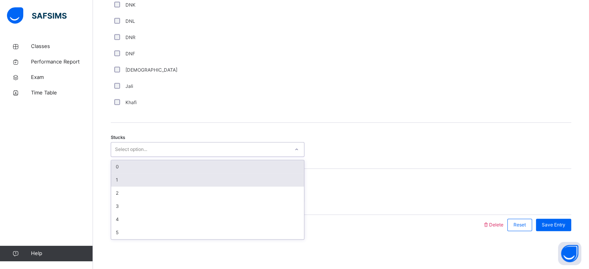
click at [136, 185] on div "1" at bounding box center [207, 179] width 193 height 13
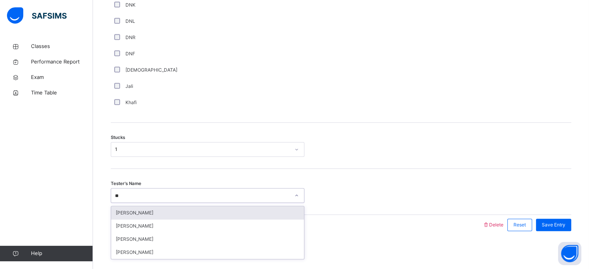
type input "***"
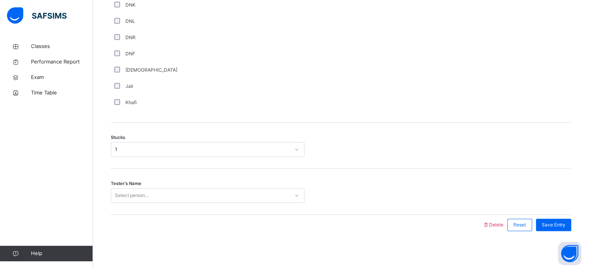
click at [427, 193] on div "Tester's Name Select person..." at bounding box center [341, 195] width 460 height 15
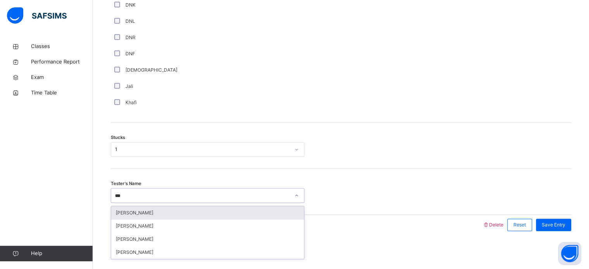
type input "****"
click at [247, 212] on div "[PERSON_NAME]" at bounding box center [207, 212] width 193 height 13
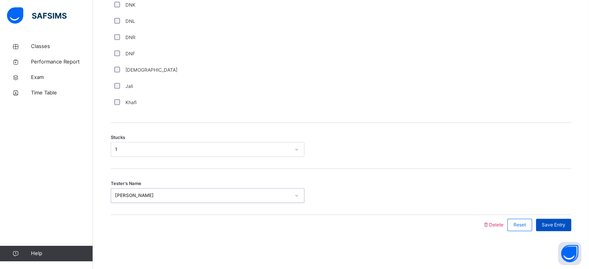
click at [565, 221] on span "Save Entry" at bounding box center [554, 224] width 24 height 7
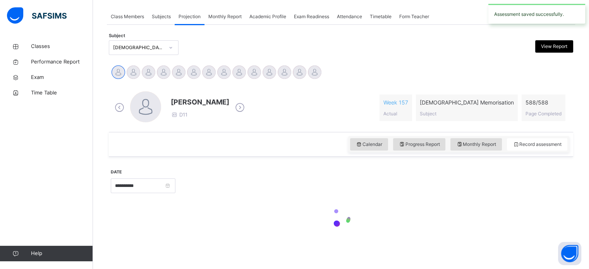
scroll to position [312, 0]
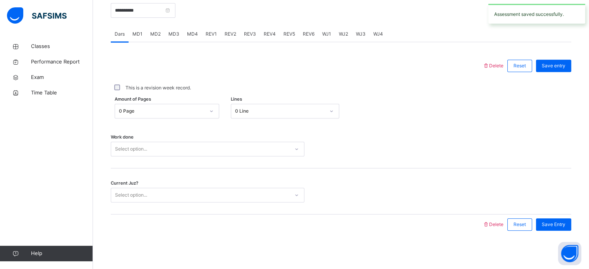
click at [211, 37] on div "REV1" at bounding box center [211, 33] width 19 height 15
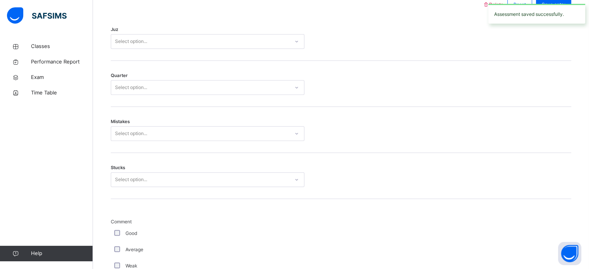
scroll to position [352, 0]
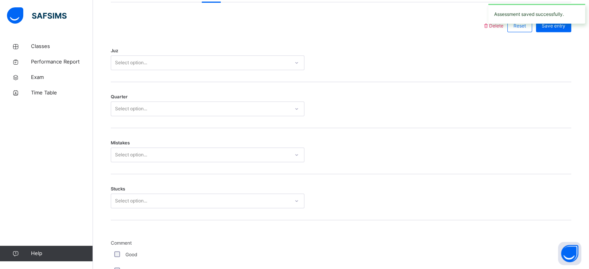
click at [322, 161] on div at bounding box center [340, 154] width 65 height 15
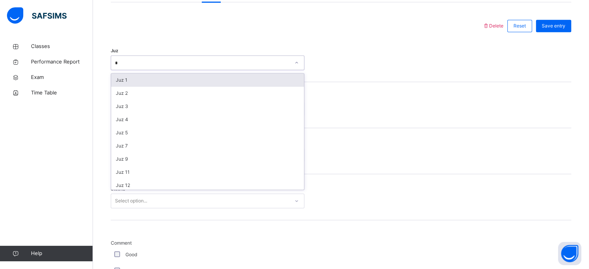
type input "**"
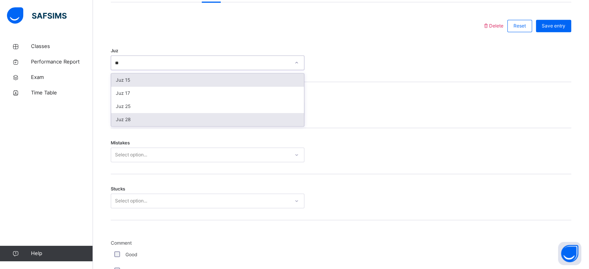
click at [150, 122] on div "Juz 28" at bounding box center [207, 119] width 193 height 13
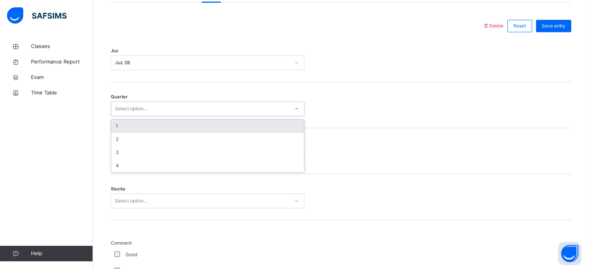
click at [163, 127] on div "1" at bounding box center [207, 126] width 193 height 13
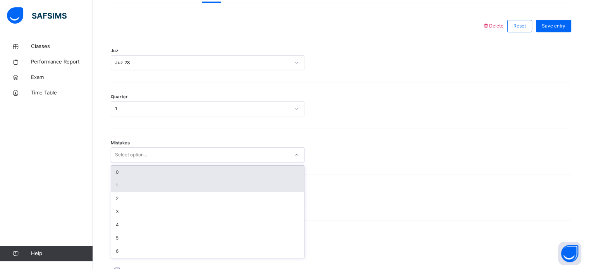
click at [142, 186] on div "1" at bounding box center [207, 185] width 193 height 13
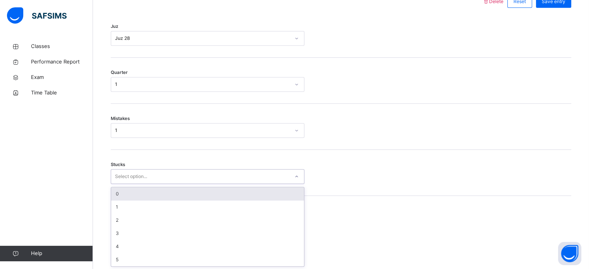
scroll to position [376, 0]
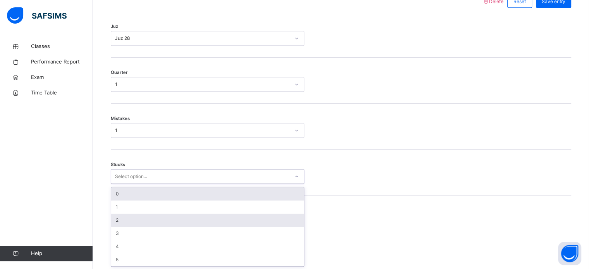
click at [133, 220] on div "2" at bounding box center [207, 220] width 193 height 13
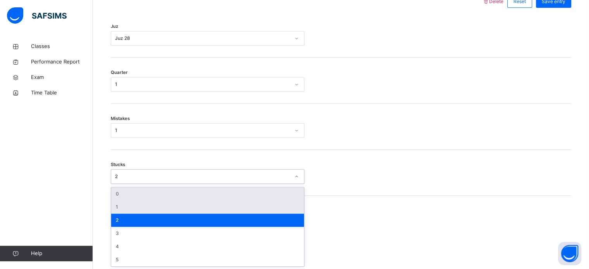
click at [141, 207] on div "1" at bounding box center [207, 207] width 193 height 13
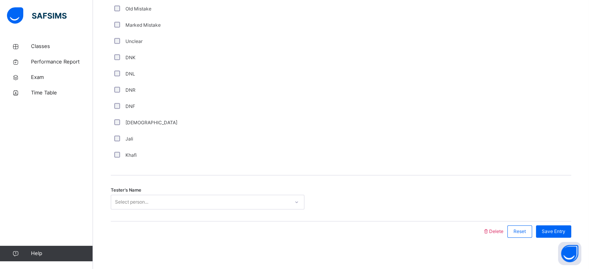
scroll to position [653, 0]
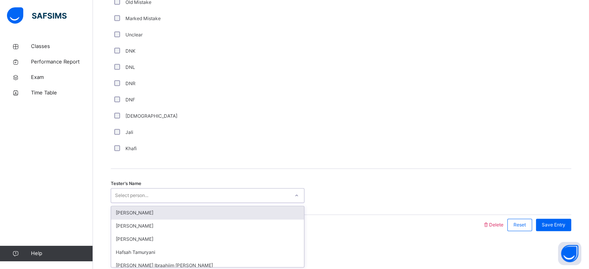
click at [268, 143] on div "Khafi" at bounding box center [208, 149] width 194 height 16
type input "****"
click at [230, 210] on div "[PERSON_NAME]" at bounding box center [207, 212] width 193 height 13
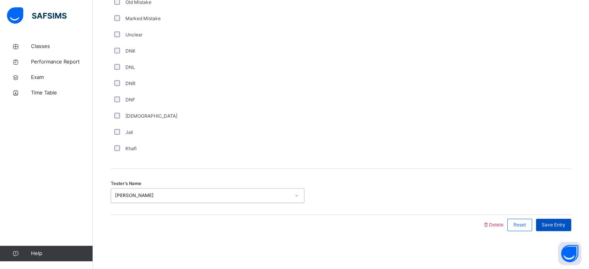
click at [565, 226] on span "Save Entry" at bounding box center [554, 224] width 24 height 7
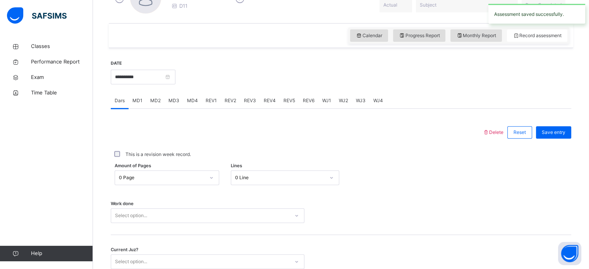
scroll to position [231, 0]
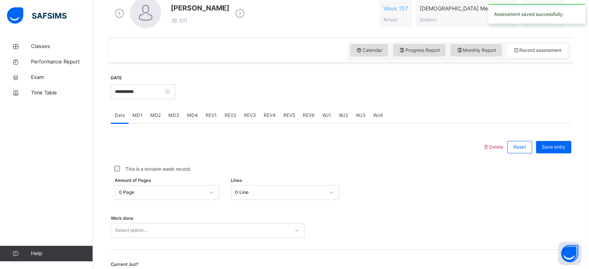
click at [235, 113] on div "REV2" at bounding box center [230, 115] width 19 height 15
click at [217, 116] on div "REV1" at bounding box center [211, 115] width 19 height 15
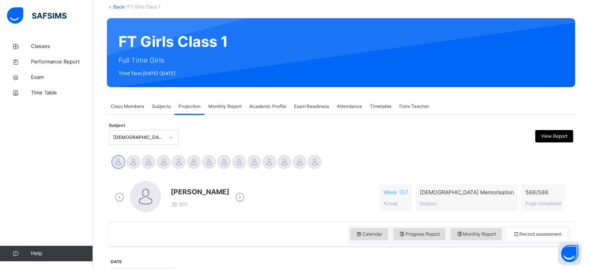
scroll to position [45, 0]
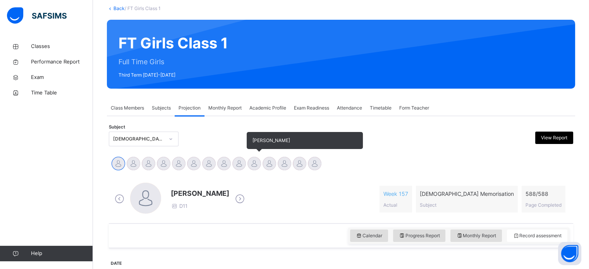
click at [254, 168] on div at bounding box center [254, 164] width 14 height 14
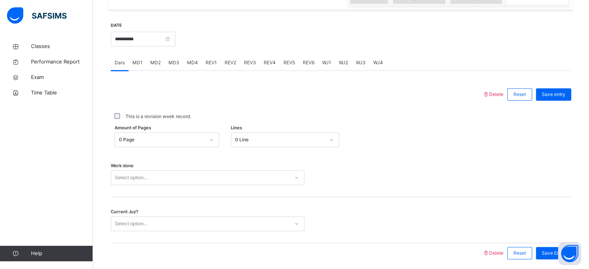
scroll to position [282, 0]
click at [175, 65] on span "MD3" at bounding box center [173, 64] width 11 height 7
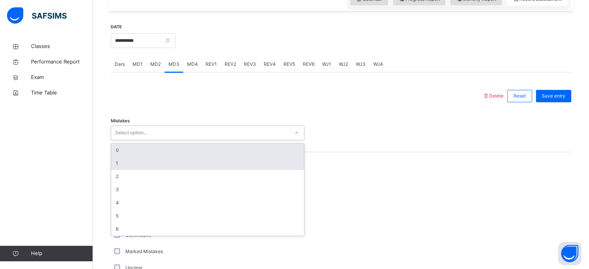
click at [127, 166] on div "1" at bounding box center [207, 163] width 193 height 13
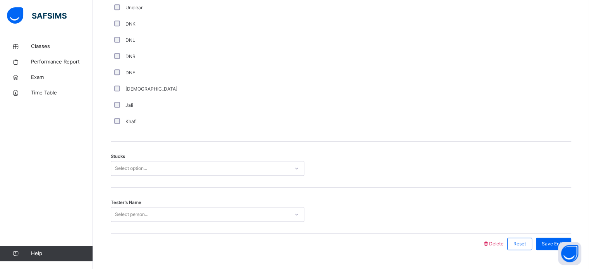
scroll to position [561, 0]
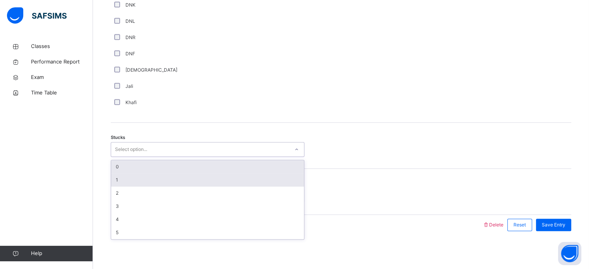
click at [143, 181] on div "1" at bounding box center [207, 179] width 193 height 13
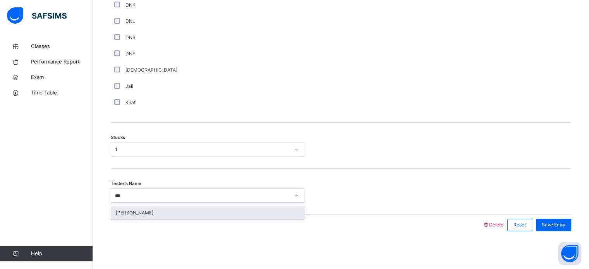
type input "****"
click at [192, 213] on div "[PERSON_NAME]" at bounding box center [207, 212] width 193 height 13
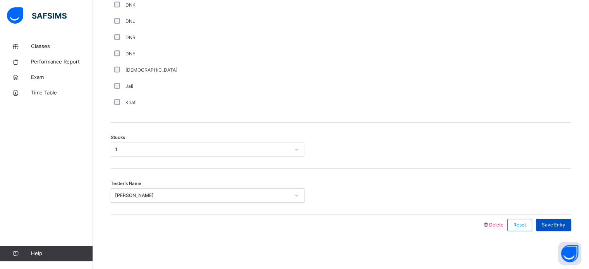
click at [565, 228] on span "Save Entry" at bounding box center [554, 224] width 24 height 7
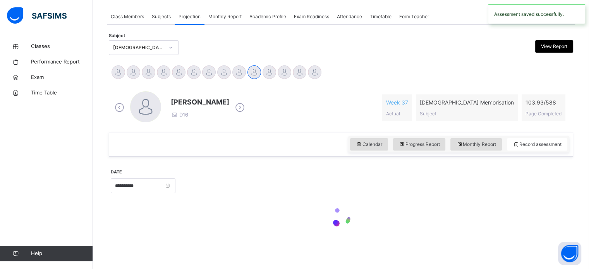
scroll to position [312, 0]
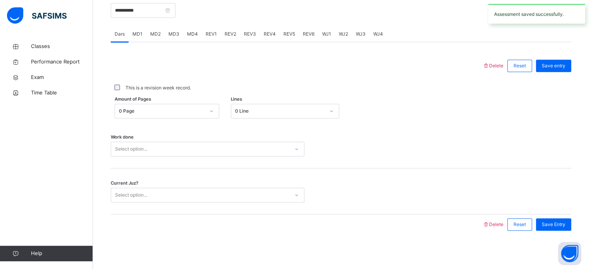
click at [207, 36] on span "REV1" at bounding box center [211, 34] width 11 height 7
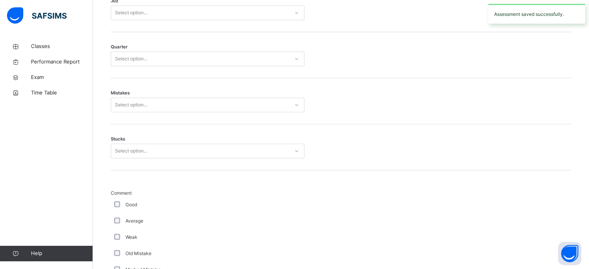
scroll to position [363, 0]
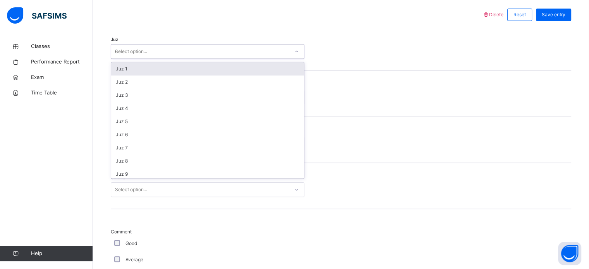
type input "**"
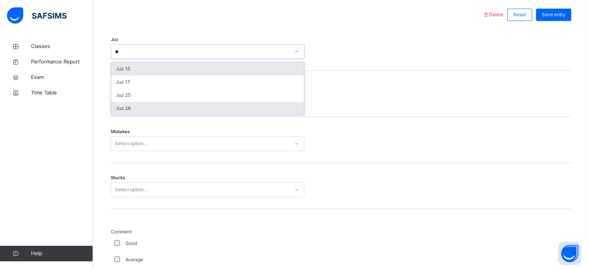
click at [148, 113] on div "Juz 28" at bounding box center [207, 108] width 193 height 13
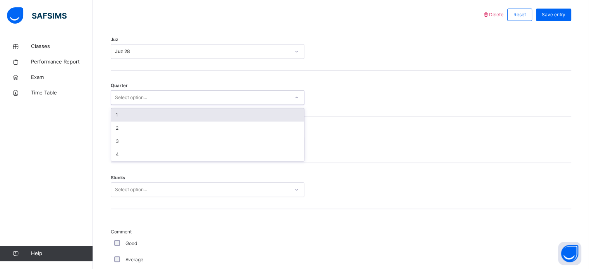
click at [144, 118] on div "1" at bounding box center [207, 114] width 193 height 13
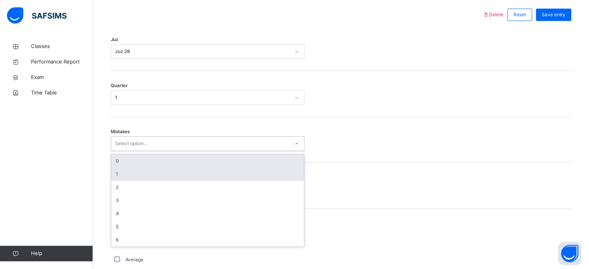
click at [138, 175] on div "1" at bounding box center [207, 174] width 193 height 13
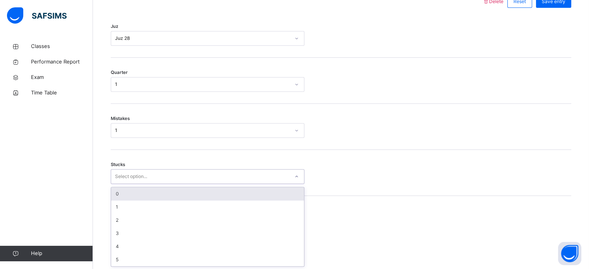
scroll to position [376, 0]
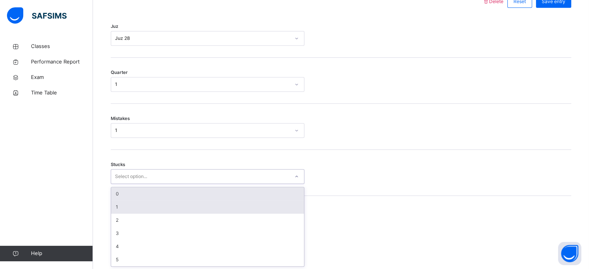
click at [133, 208] on div "1" at bounding box center [207, 207] width 193 height 13
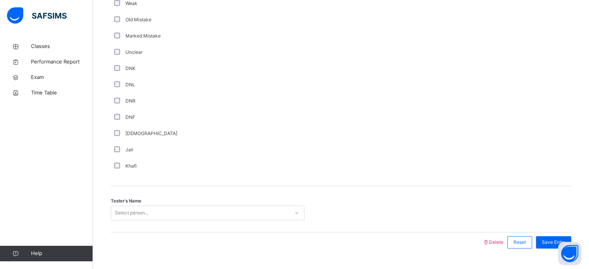
scroll to position [653, 0]
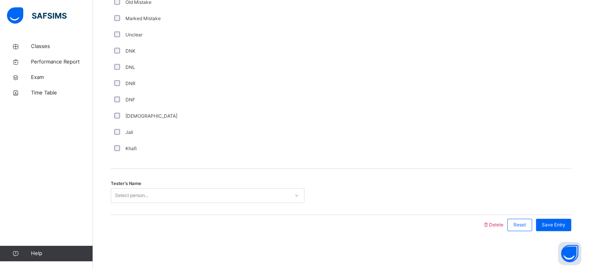
click at [187, 206] on div "Tester's Name Select person..." at bounding box center [341, 192] width 460 height 46
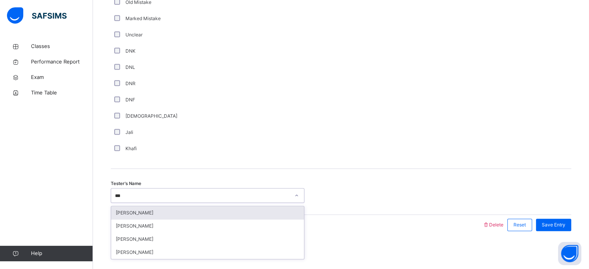
type input "****"
click at [203, 209] on div "[PERSON_NAME]" at bounding box center [207, 212] width 193 height 13
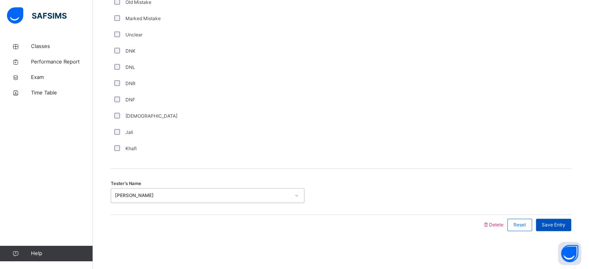
click at [565, 223] on span "Save Entry" at bounding box center [554, 224] width 24 height 7
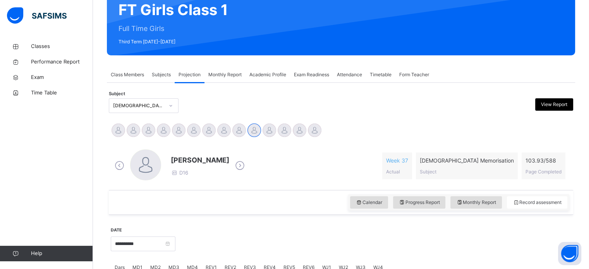
scroll to position [78, 0]
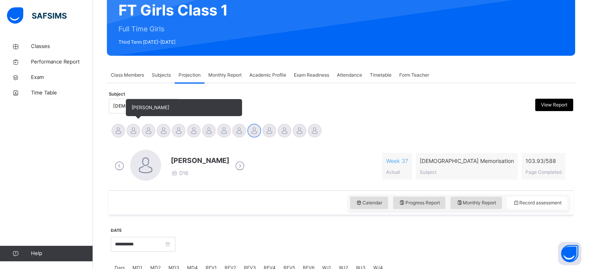
click at [132, 133] on div at bounding box center [134, 131] width 14 height 14
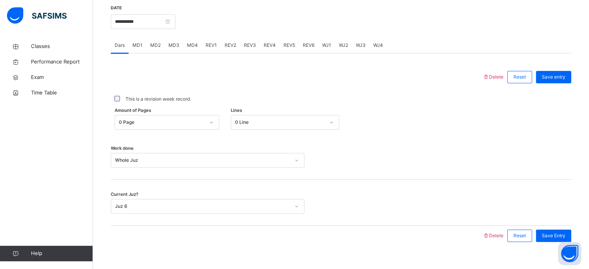
scroll to position [302, 0]
click at [376, 45] on span "WJ4" at bounding box center [378, 43] width 10 height 7
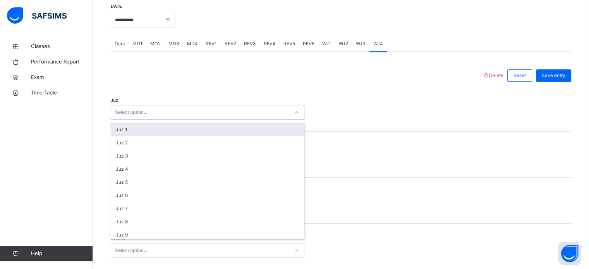
click at [224, 108] on div "Select option..." at bounding box center [200, 112] width 178 height 12
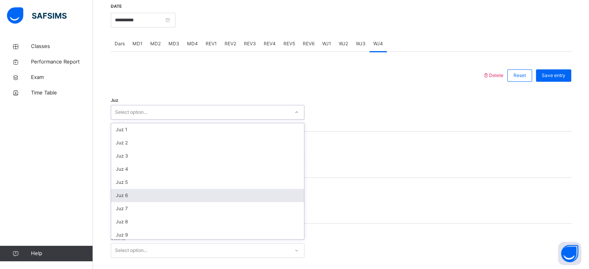
click at [192, 198] on div "Juz 6" at bounding box center [207, 195] width 193 height 13
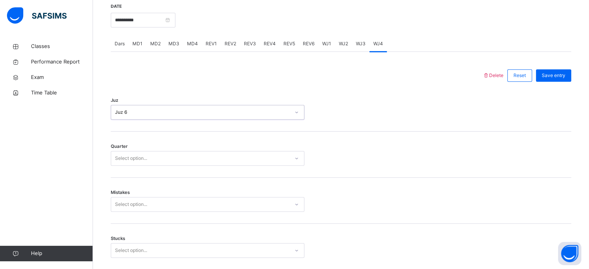
click at [174, 158] on div "Select option..." at bounding box center [200, 159] width 178 height 12
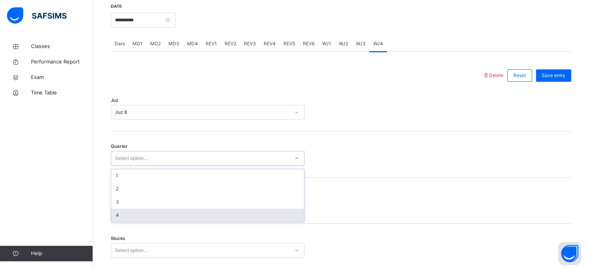
click at [169, 221] on div "4" at bounding box center [207, 215] width 193 height 13
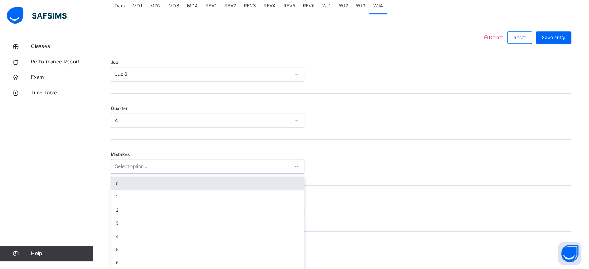
click at [156, 174] on div "option 0 focused, 1 of 7. 7 results available. Use Up and Down to choose option…" at bounding box center [208, 166] width 194 height 15
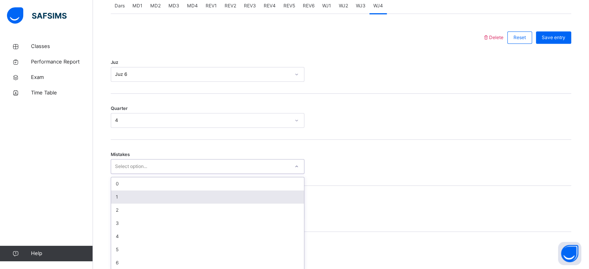
scroll to position [344, 0]
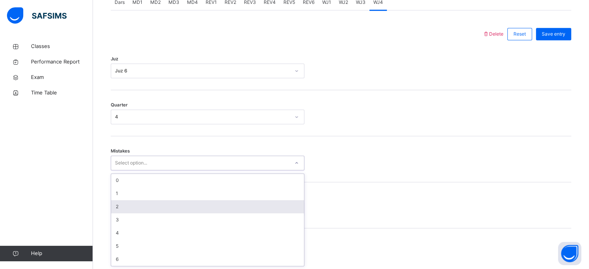
click at [190, 210] on div "2" at bounding box center [207, 206] width 193 height 13
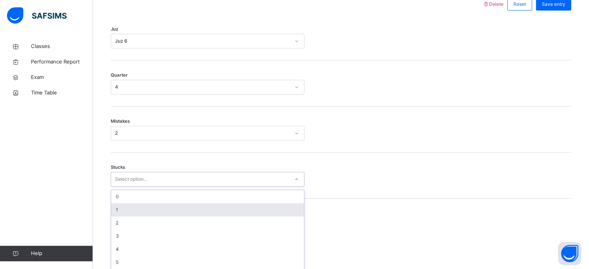
click at [127, 187] on div "option 1 focused, 2 of 6. 6 results available. Use Up and Down to choose option…" at bounding box center [208, 179] width 194 height 15
click at [156, 210] on div "1" at bounding box center [207, 207] width 193 height 13
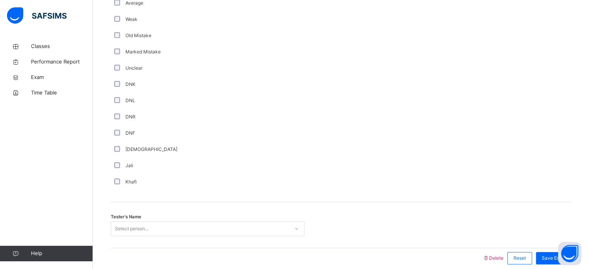
scroll to position [653, 0]
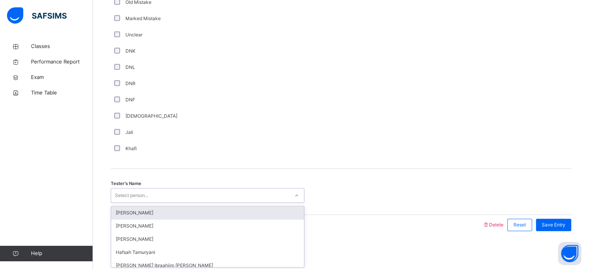
click at [156, 191] on div "Select person..." at bounding box center [200, 196] width 178 height 12
type input "*"
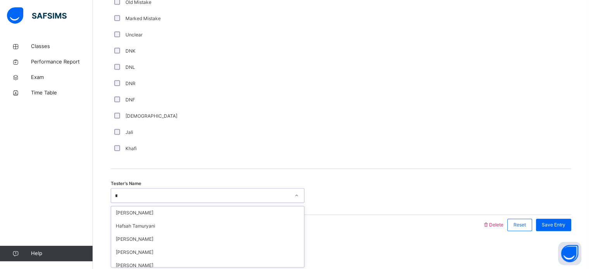
type input "*"
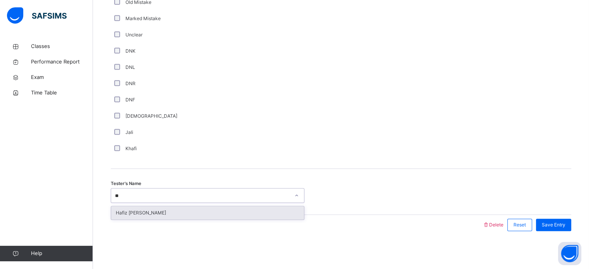
type input "*"
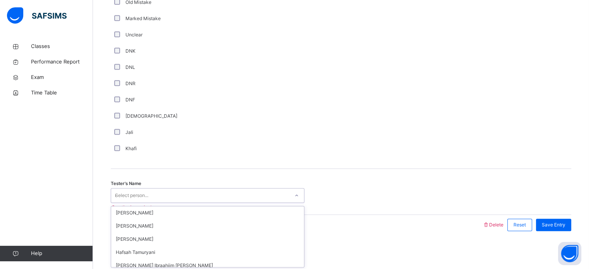
type input "**"
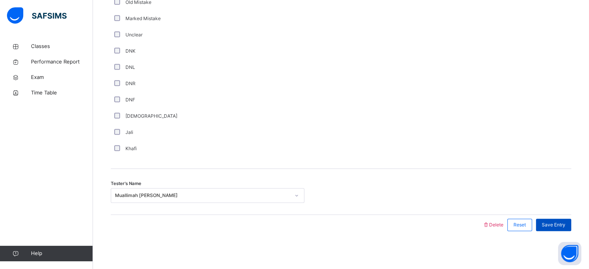
click at [561, 219] on div "Save Entry" at bounding box center [553, 225] width 35 height 12
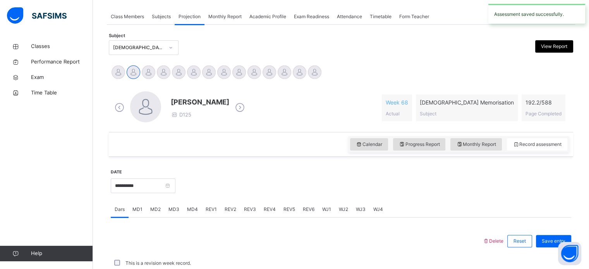
scroll to position [312, 0]
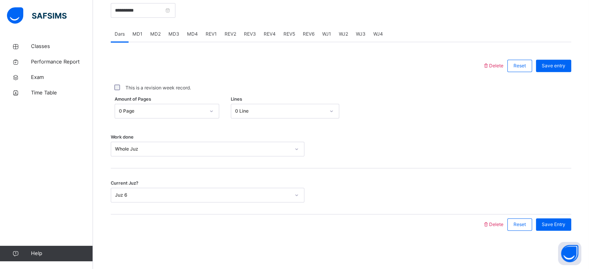
click at [244, 36] on span "REV3" at bounding box center [250, 34] width 12 height 7
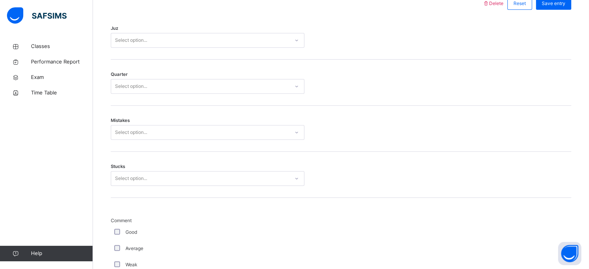
scroll to position [371, 0]
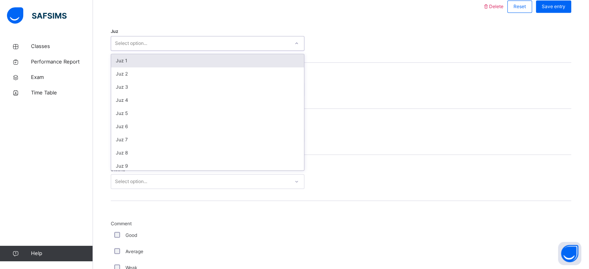
click at [211, 49] on div "Select option..." at bounding box center [200, 44] width 178 height 12
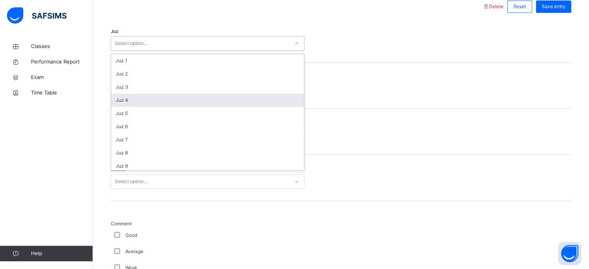
click at [213, 106] on div "Juz 4" at bounding box center [207, 100] width 193 height 13
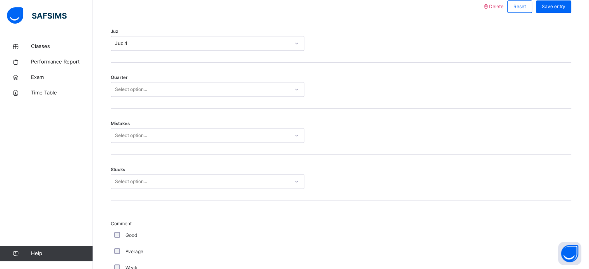
click at [213, 106] on div "Quarter Select option..." at bounding box center [341, 86] width 460 height 46
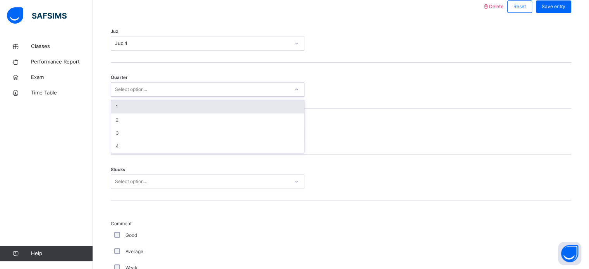
click at [202, 84] on div "Select option..." at bounding box center [200, 90] width 178 height 12
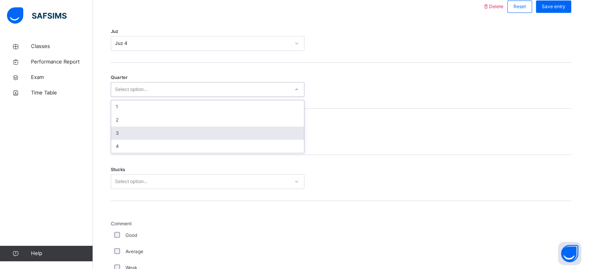
click at [204, 133] on div "3" at bounding box center [207, 133] width 193 height 13
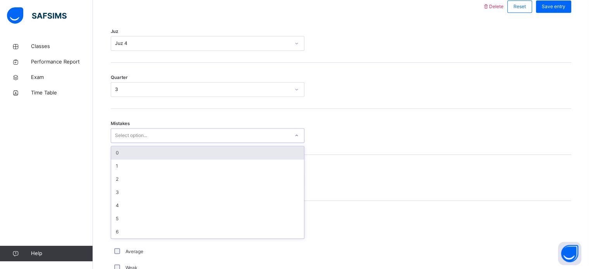
click at [177, 133] on div "Select option..." at bounding box center [200, 136] width 178 height 12
click at [177, 156] on div "0" at bounding box center [207, 152] width 193 height 13
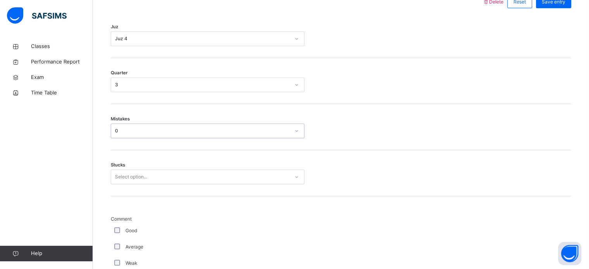
click at [157, 183] on div "Stucks Select option..." at bounding box center [341, 173] width 460 height 46
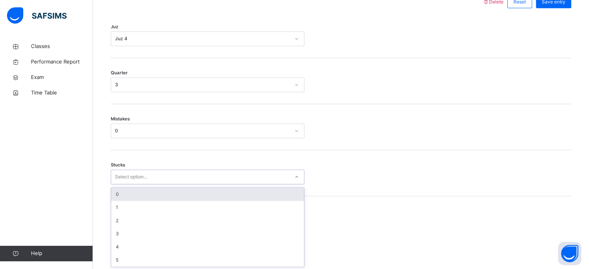
scroll to position [376, 0]
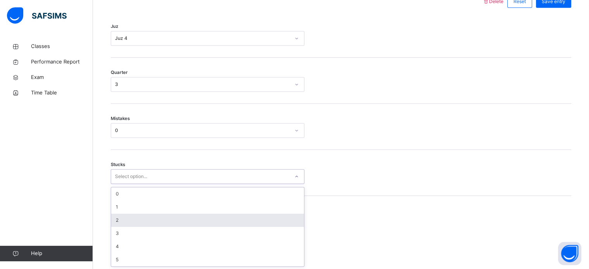
click at [164, 218] on div "2" at bounding box center [207, 220] width 193 height 13
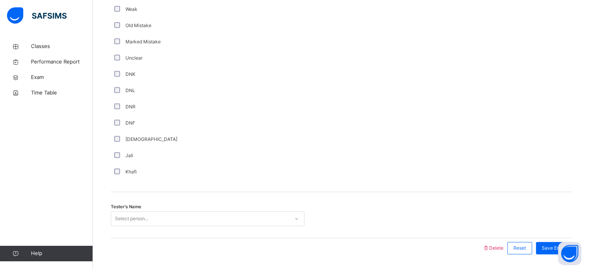
scroll to position [653, 0]
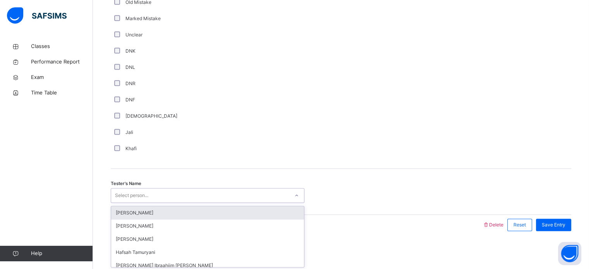
click at [166, 192] on div "Select person..." at bounding box center [200, 196] width 178 height 12
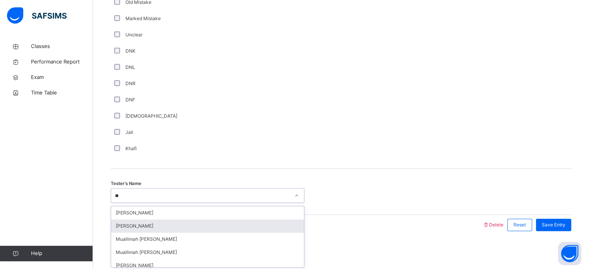
type input "*"
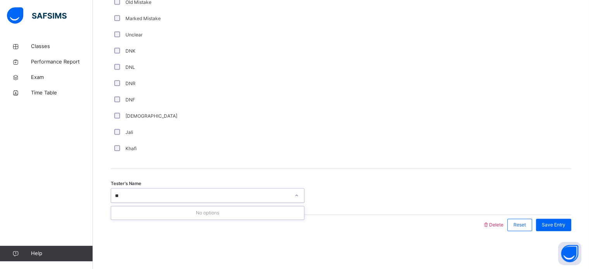
type input "*"
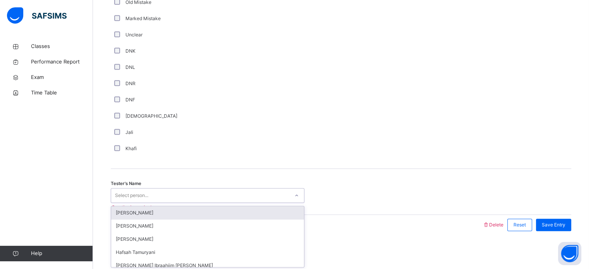
type input "*"
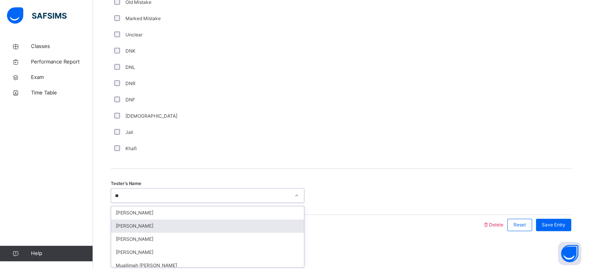
type input "*"
type input "****"
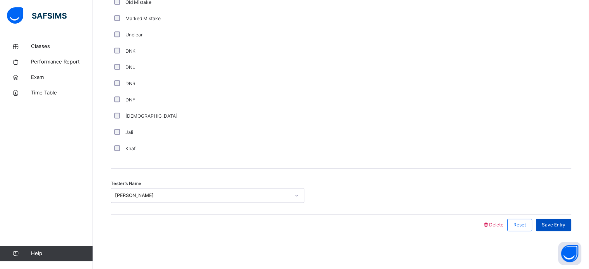
click at [554, 219] on div "Save Entry" at bounding box center [553, 225] width 35 height 12
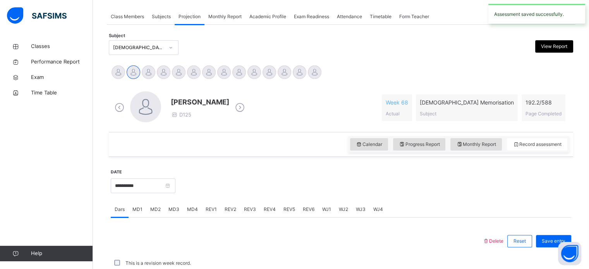
scroll to position [312, 0]
